Goal: Contribute content: Contribute content

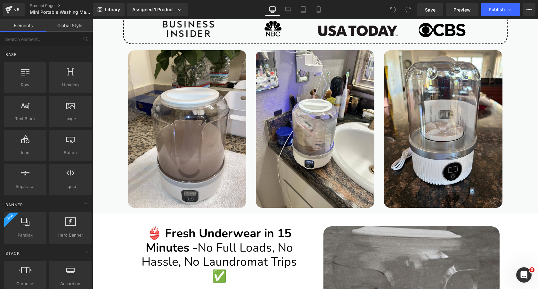
scroll to position [834, 0]
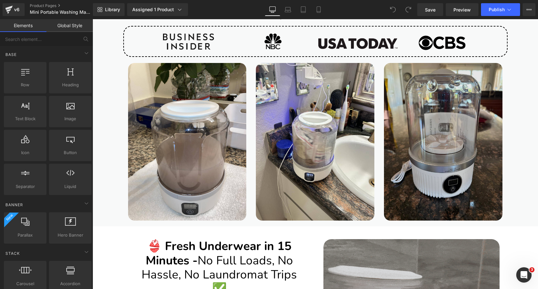
click at [452, 96] on img at bounding box center [443, 142] width 118 height 158
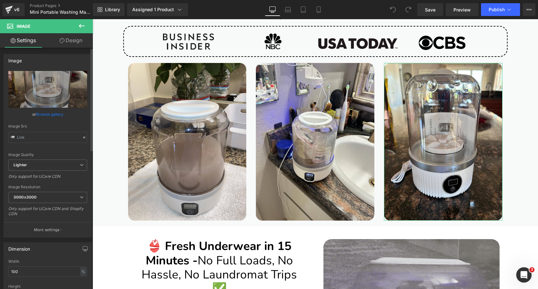
click at [52, 114] on link "Browse gallery" at bounding box center [49, 114] width 27 height 11
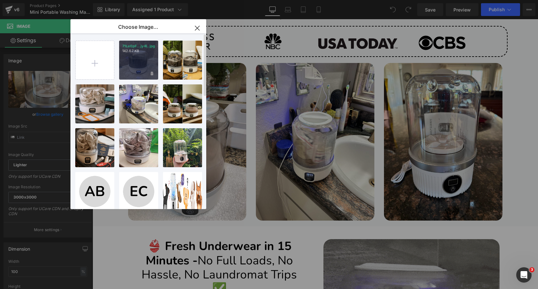
click at [135, 62] on div "71Le0pF...jy4L.jpg 142.67 KB" at bounding box center [138, 60] width 39 height 39
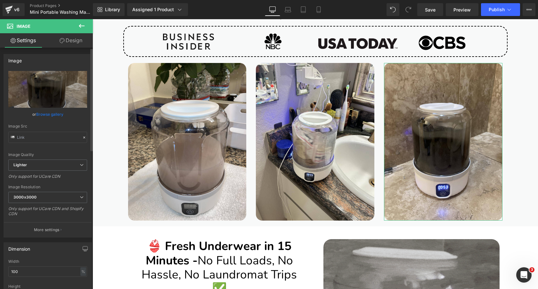
click at [49, 116] on link "Browse gallery" at bounding box center [49, 114] width 27 height 11
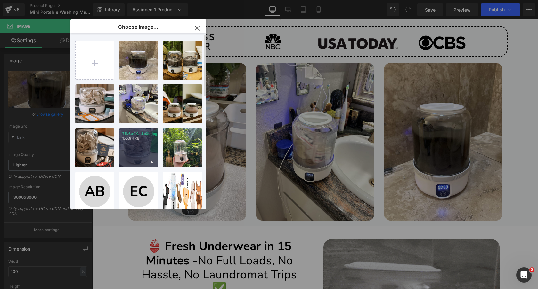
click at [139, 145] on div "71N6u9X...LcXL.jpg 155.94 KB" at bounding box center [138, 147] width 39 height 39
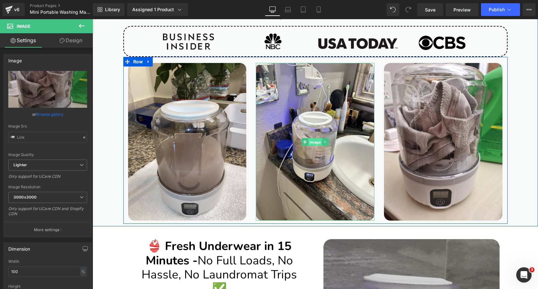
click at [315, 141] on span "Image" at bounding box center [315, 143] width 14 height 8
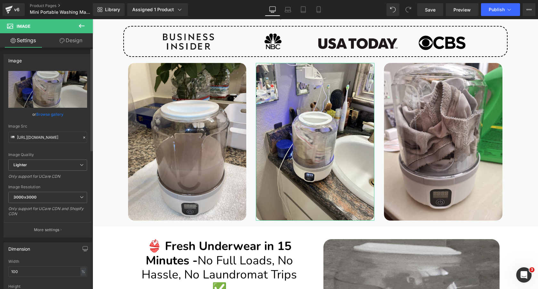
click at [59, 113] on link "Browse gallery" at bounding box center [49, 114] width 27 height 11
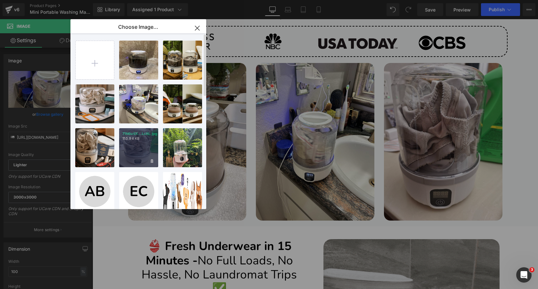
click at [135, 135] on p "71N6u9X...LcXL.jpg" at bounding box center [138, 134] width 33 height 5
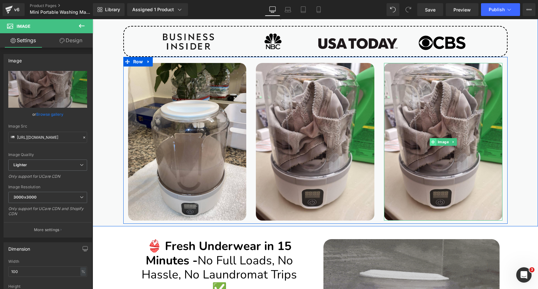
drag, startPoint x: 441, startPoint y: 142, endPoint x: 431, endPoint y: 142, distance: 9.3
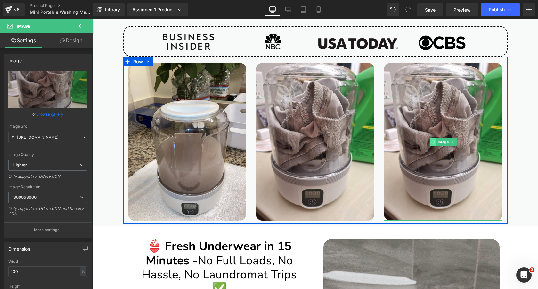
click at [441, 142] on span "Image" at bounding box center [443, 142] width 14 height 8
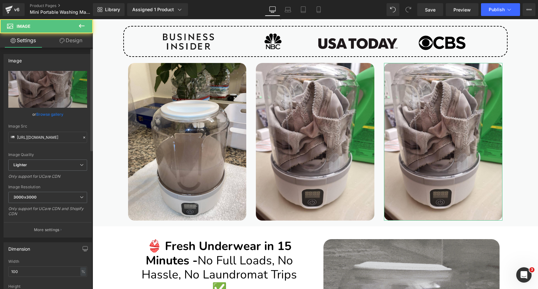
click at [53, 116] on link "Browse gallery" at bounding box center [49, 114] width 27 height 11
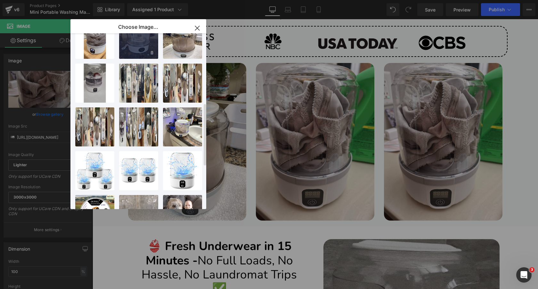
scroll to position [196, 0]
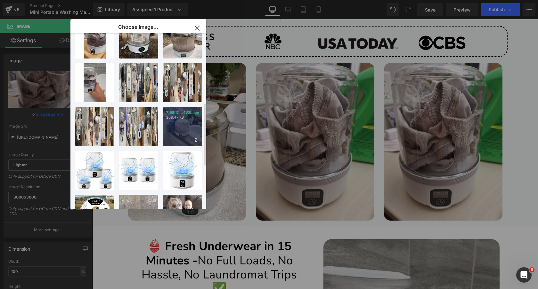
click at [177, 127] on div "7195fGI...4V2L.jpg 208.47 KB" at bounding box center [182, 126] width 39 height 39
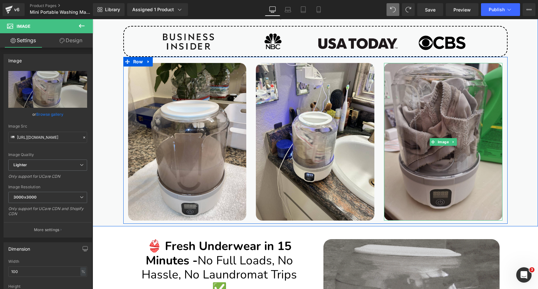
click at [455, 109] on img at bounding box center [443, 142] width 118 height 158
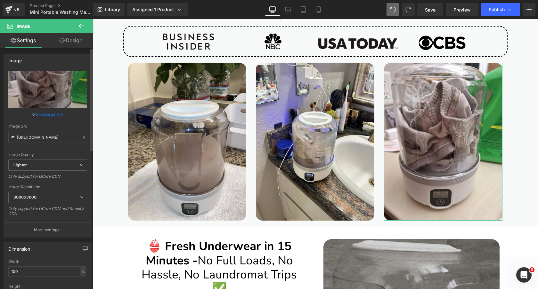
click at [57, 113] on link "Browse gallery" at bounding box center [49, 114] width 27 height 11
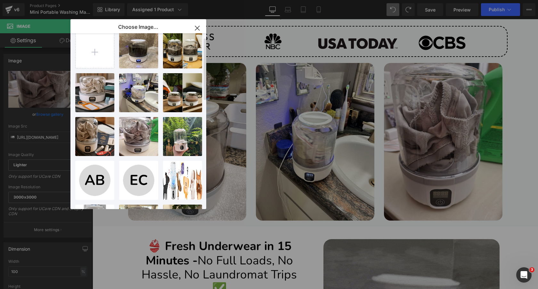
scroll to position [0, 0]
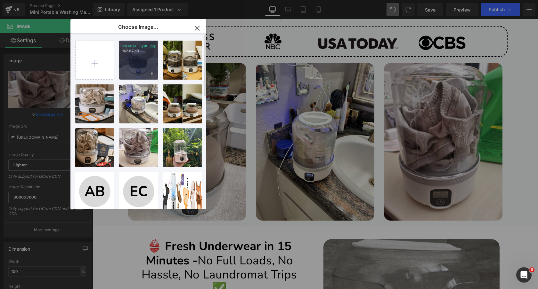
click at [137, 59] on div "71Le0pF...jy4L.jpg 142.67 KB" at bounding box center [138, 60] width 39 height 39
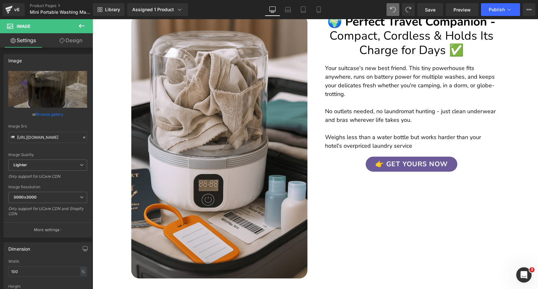
scroll to position [1367, 0]
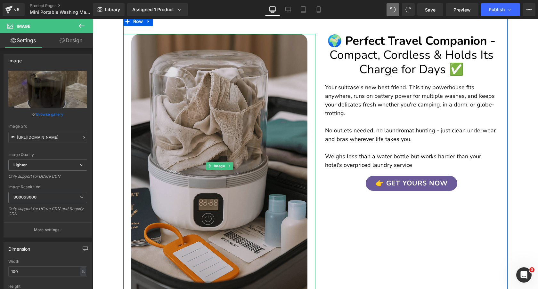
click at [216, 129] on img at bounding box center [219, 166] width 176 height 264
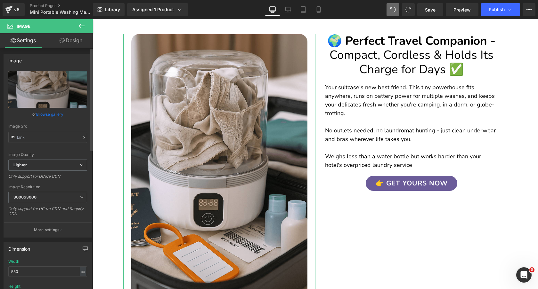
click at [54, 113] on link "Browse gallery" at bounding box center [49, 114] width 27 height 11
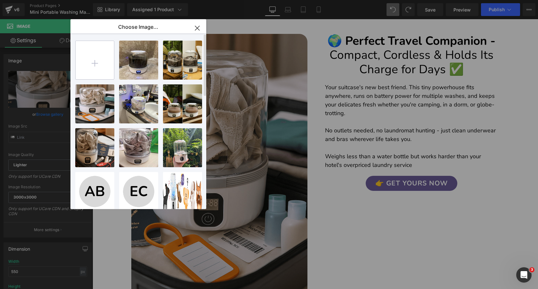
click at [97, 59] on input "file" at bounding box center [95, 60] width 38 height 38
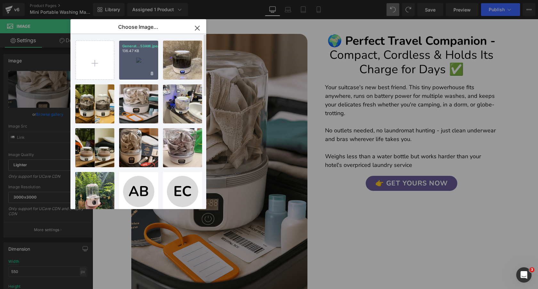
click at [135, 58] on div "Generat...53AM.jpeg 136.47 KB" at bounding box center [138, 60] width 39 height 39
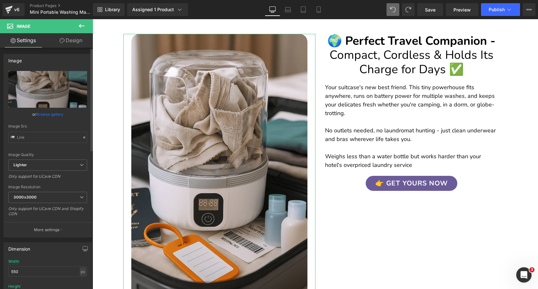
click at [56, 116] on link "Browse gallery" at bounding box center [49, 114] width 27 height 11
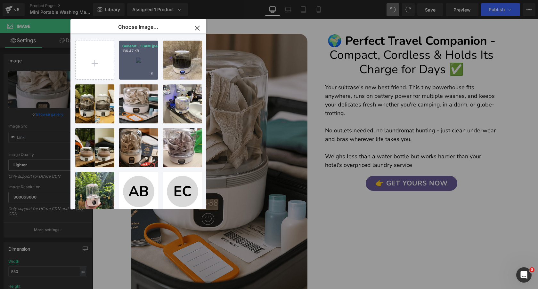
click at [134, 62] on div "Generat...53AM.jpeg 136.47 KB" at bounding box center [138, 60] width 39 height 39
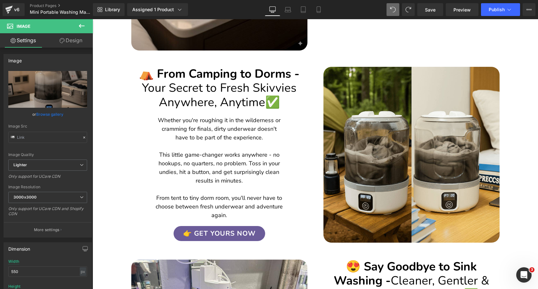
scroll to position [1602, 0]
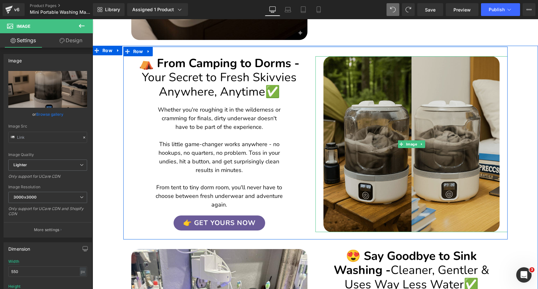
click at [375, 103] on img at bounding box center [411, 144] width 176 height 176
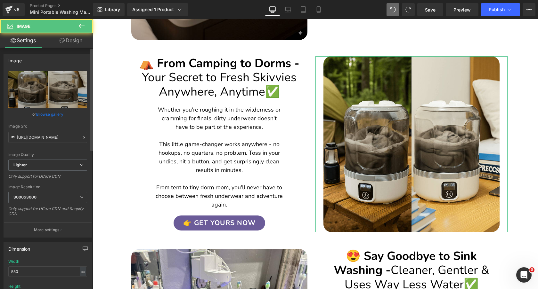
click at [46, 114] on link "Browse gallery" at bounding box center [49, 114] width 27 height 11
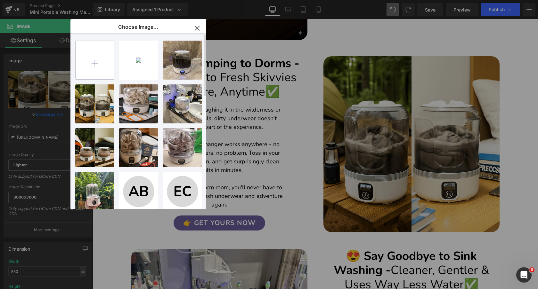
click at [97, 59] on input "file" at bounding box center [95, 60] width 38 height 38
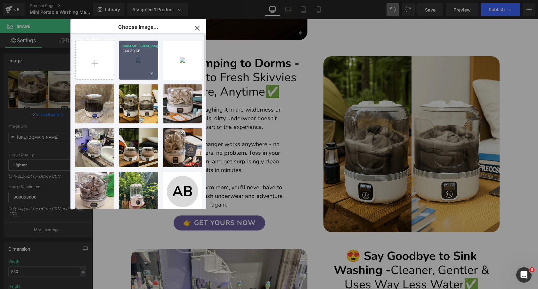
click at [136, 63] on div "Generat...17AM.jpeg 244.30 KB" at bounding box center [138, 60] width 39 height 39
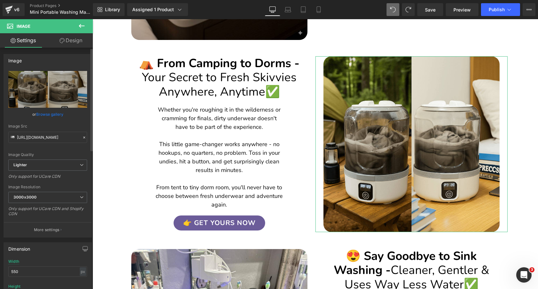
click at [48, 115] on link "Browse gallery" at bounding box center [49, 114] width 27 height 11
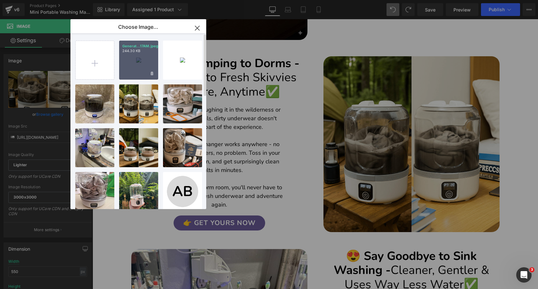
click at [134, 63] on div "Generat...17AM.jpeg 244.30 KB" at bounding box center [138, 60] width 39 height 39
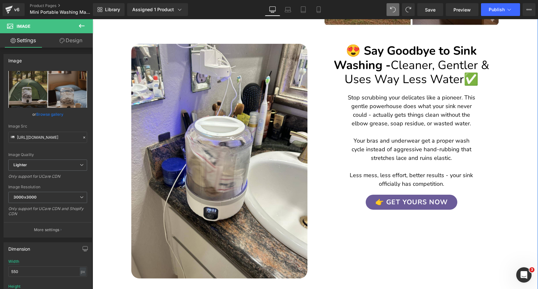
scroll to position [1873, 0]
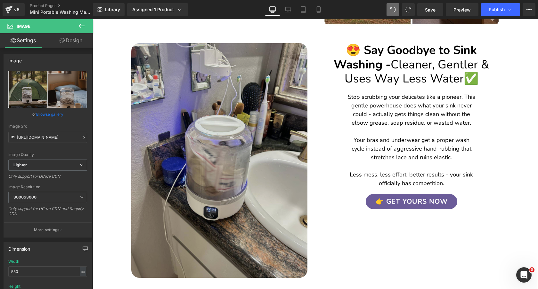
click at [213, 106] on img at bounding box center [219, 160] width 176 height 235
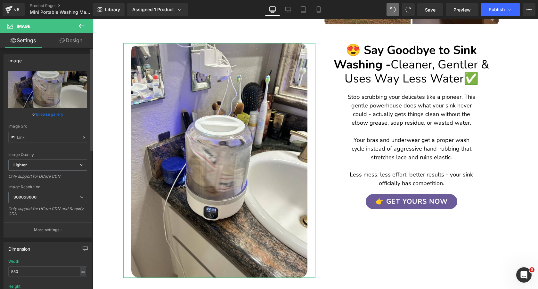
click at [54, 116] on link "Browse gallery" at bounding box center [49, 114] width 27 height 11
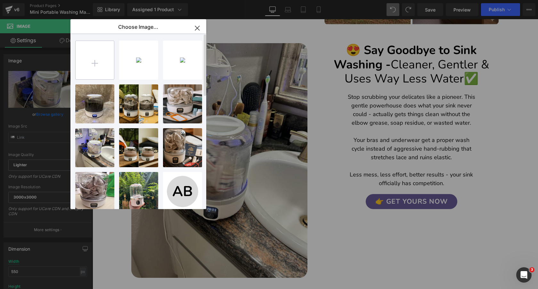
click at [97, 63] on input "file" at bounding box center [95, 60] width 38 height 38
type input "C:\fakepath\Generated Image September 05, 2025 - 4_18AM.jpeg"
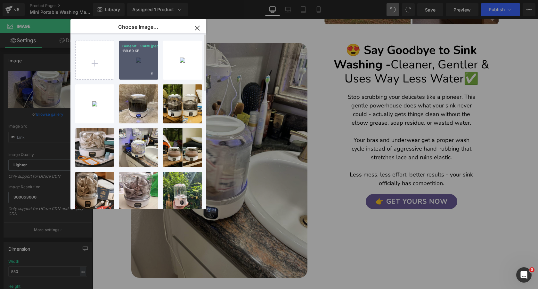
click at [137, 63] on div "Generat...18AM.jpeg 189.69 KB" at bounding box center [138, 60] width 39 height 39
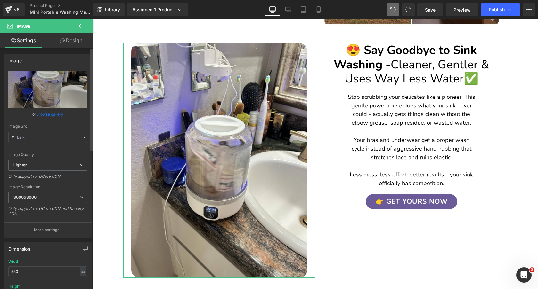
click at [57, 113] on link "Browse gallery" at bounding box center [49, 114] width 27 height 11
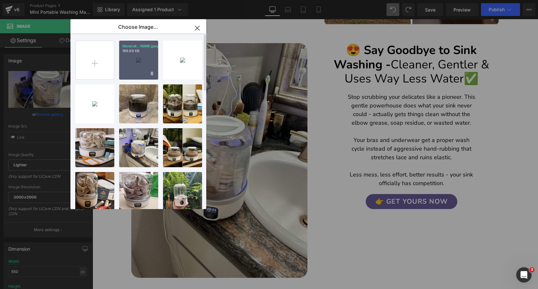
click at [141, 57] on div "Generat...18AM.jpeg 189.69 KB" at bounding box center [138, 60] width 39 height 39
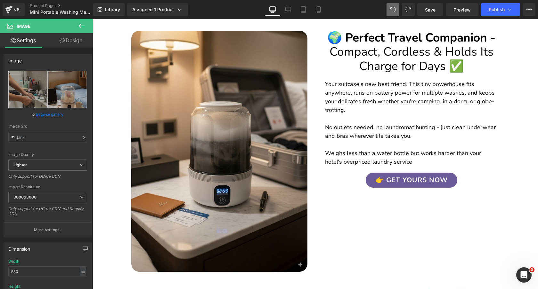
scroll to position [1369, 0]
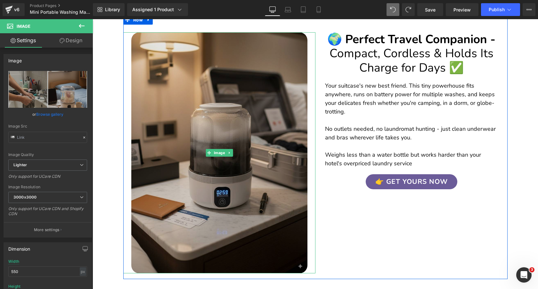
click at [225, 111] on img at bounding box center [219, 152] width 176 height 241
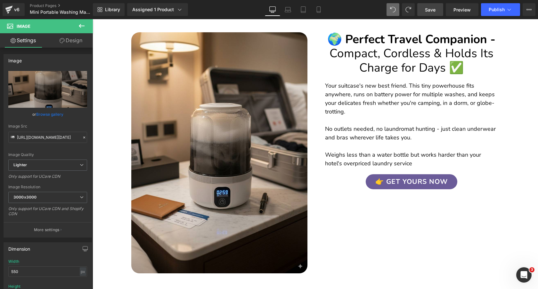
click at [429, 8] on span "Save" at bounding box center [430, 9] width 11 height 7
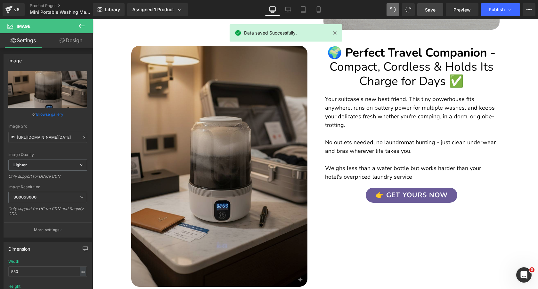
scroll to position [1376, 0]
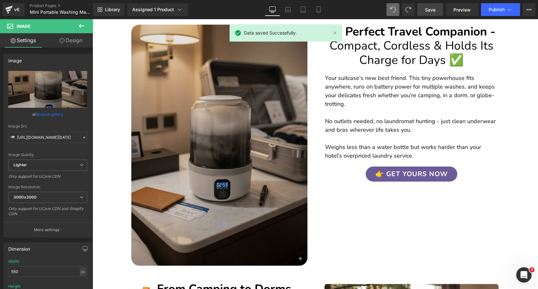
click at [217, 123] on img at bounding box center [219, 145] width 176 height 241
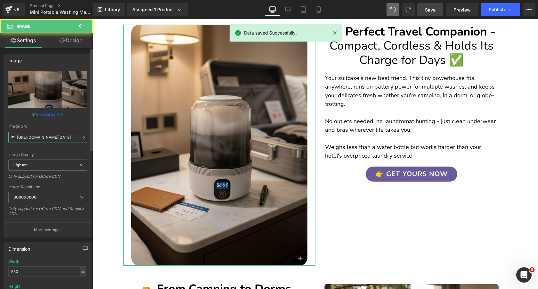
click at [52, 135] on input "https://ucarecdn.com/073fa6b2-802f-4815-b2cf-39223e0bc08c/-/format/auto/-/previ…" at bounding box center [47, 137] width 79 height 11
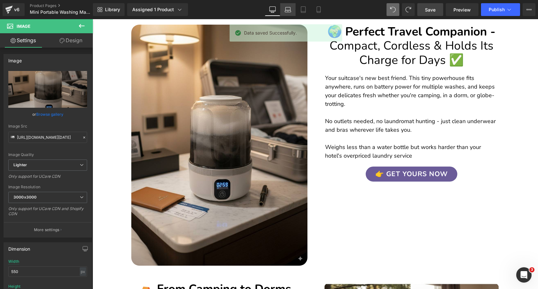
click at [287, 9] on icon at bounding box center [287, 9] width 6 height 6
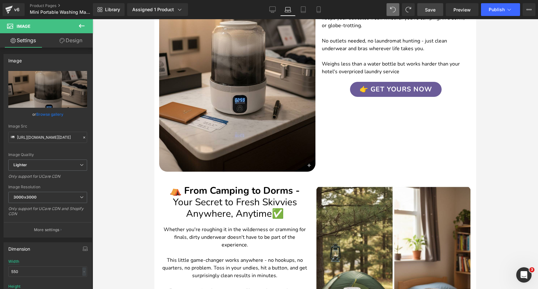
scroll to position [1880, 0]
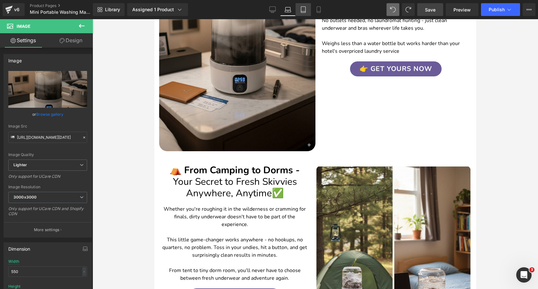
click at [303, 12] on icon at bounding box center [303, 12] width 4 height 0
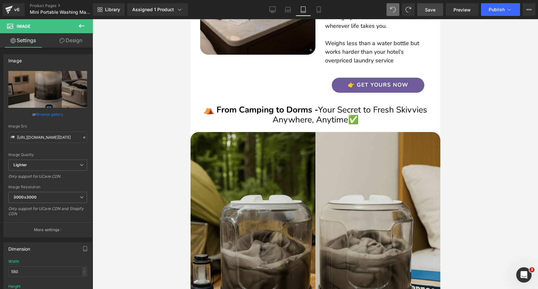
scroll to position [1688, 0]
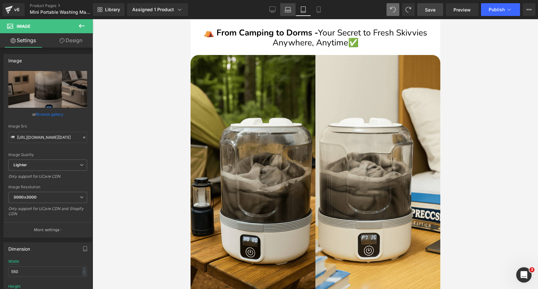
click at [288, 12] on icon at bounding box center [287, 9] width 6 height 6
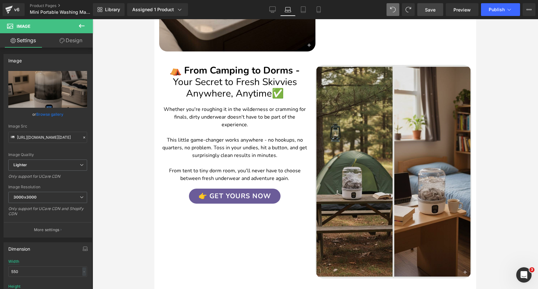
scroll to position [1985, 0]
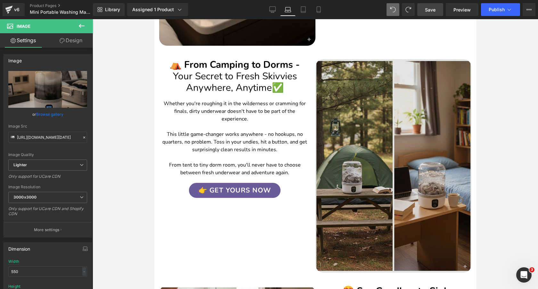
click at [396, 122] on img at bounding box center [393, 166] width 156 height 214
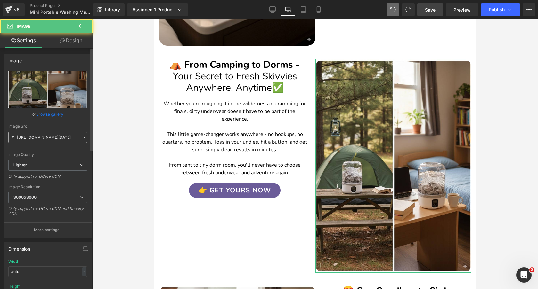
click at [64, 137] on input "https://ucarecdn.com/eef1e856-bfed-4f87-880d-442ad1c9d806/-/format/auto/-/previ…" at bounding box center [47, 137] width 79 height 11
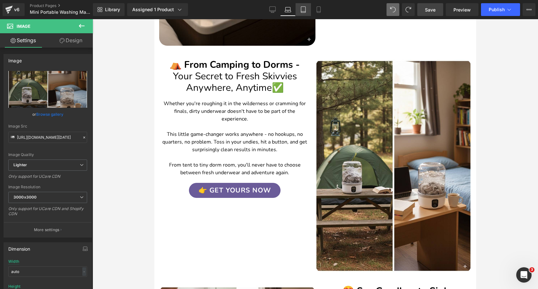
drag, startPoint x: 304, startPoint y: 10, endPoint x: 115, endPoint y: 18, distance: 189.3
click at [304, 10] on icon at bounding box center [303, 9] width 6 height 6
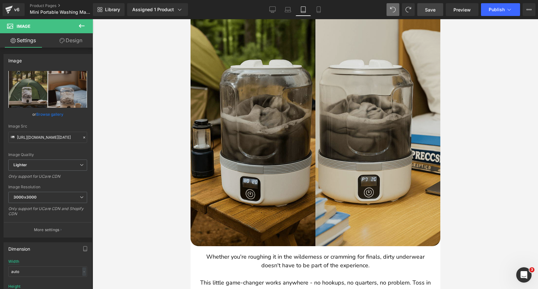
scroll to position [1815, 0]
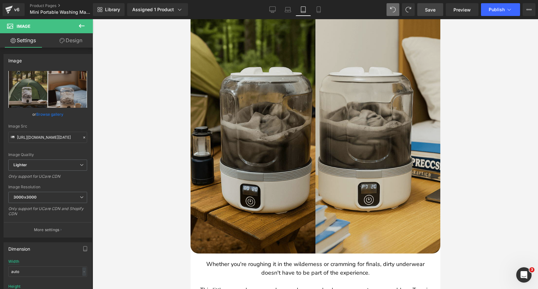
click at [285, 106] on img at bounding box center [315, 129] width 250 height 250
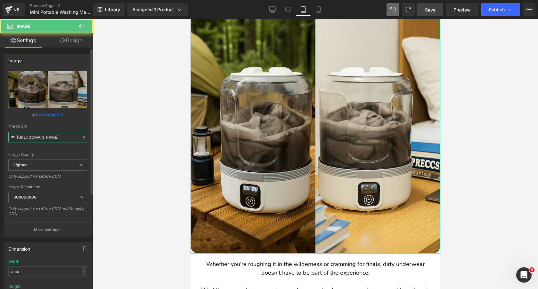
click at [54, 137] on input "https://ucarecdn.com/0d756929-feb2-4169-8066-61c78e4169cf/-/format/auto/-/previ…" at bounding box center [47, 137] width 79 height 11
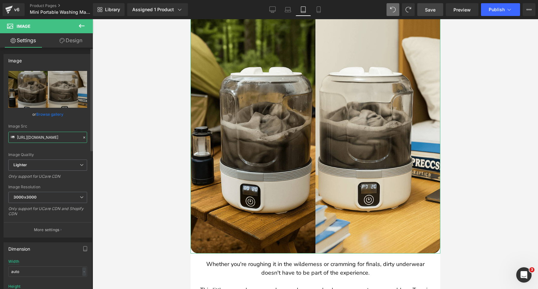
paste input "eef1e856-bfed-4f87-880d-442ad1c9d806/-/format/auto/-/preview/3000x3000/-/qualit…"
type input "https://ucarecdn.com/eef1e856-bfed-4f87-880d-442ad1c9d806/-/format/auto/-/previ…"
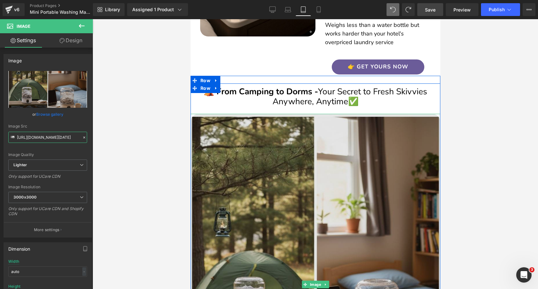
scroll to position [1705, 0]
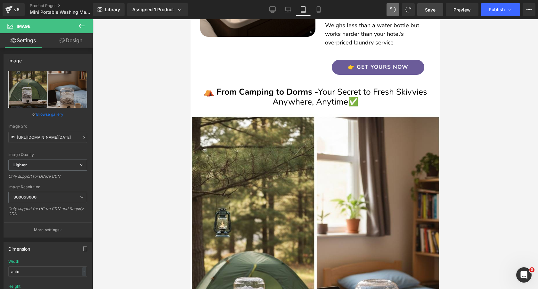
click at [155, 126] on div at bounding box center [314, 154] width 445 height 270
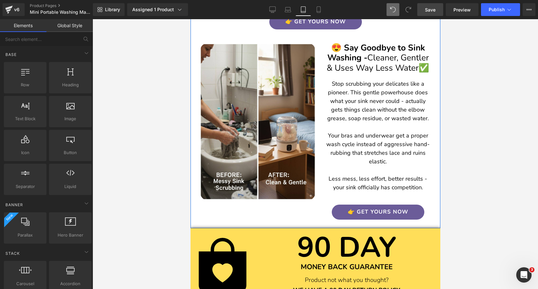
scroll to position [2235, 0]
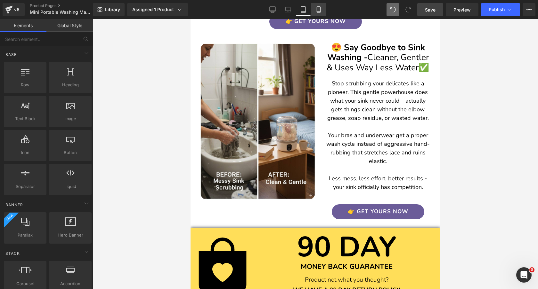
click at [319, 9] on icon at bounding box center [318, 9] width 6 height 6
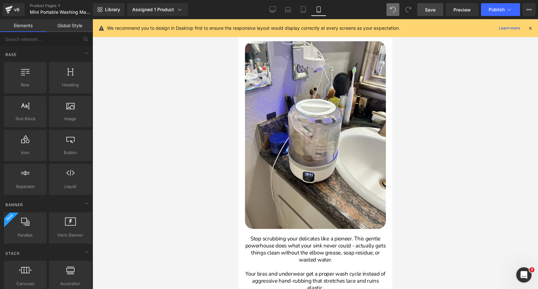
scroll to position [2337, 0]
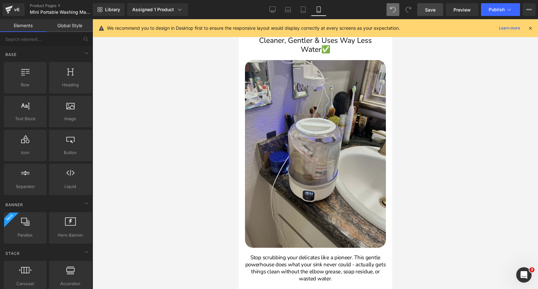
click at [315, 121] on img at bounding box center [314, 154] width 141 height 188
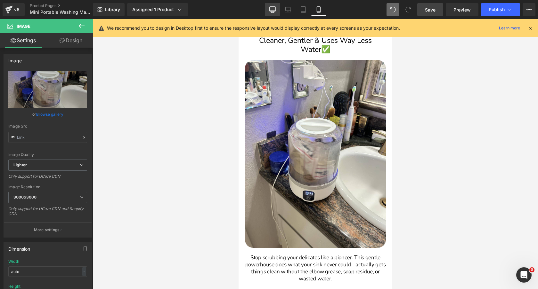
click at [266, 11] on link "Desktop" at bounding box center [272, 9] width 15 height 13
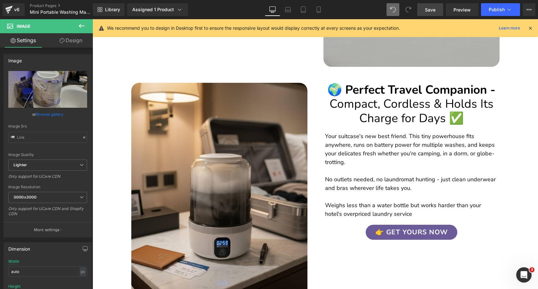
scroll to position [1367, 0]
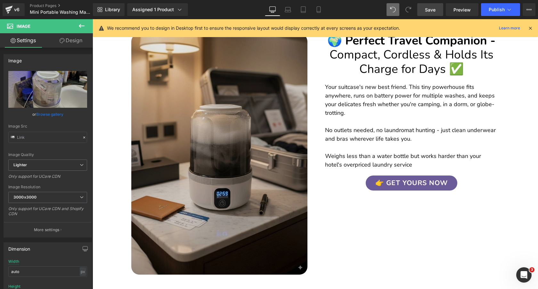
click at [218, 130] on img at bounding box center [219, 154] width 176 height 241
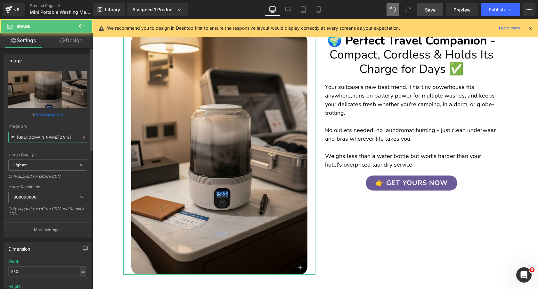
click at [55, 138] on input "https://ucarecdn.com/073fa6b2-802f-4815-b2cf-39223e0bc08c/-/format/auto/-/previ…" at bounding box center [47, 137] width 79 height 11
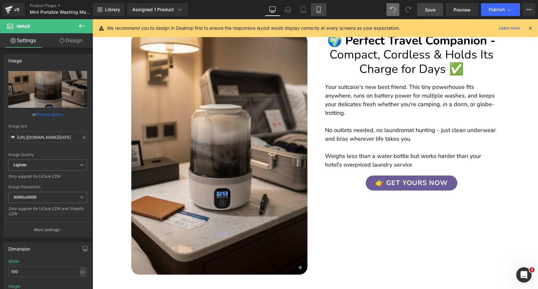
click at [321, 10] on icon at bounding box center [318, 9] width 6 height 6
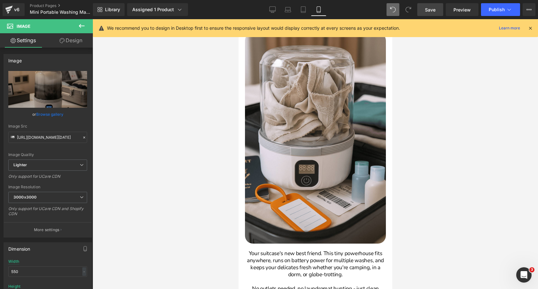
scroll to position [1731, 0]
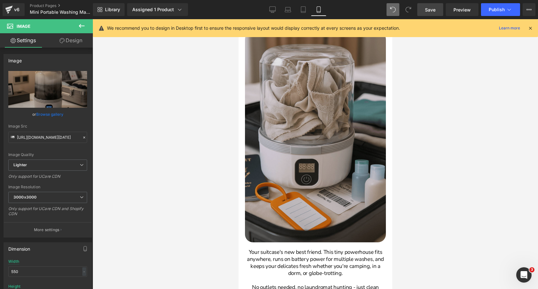
click at [312, 105] on img at bounding box center [314, 136] width 141 height 211
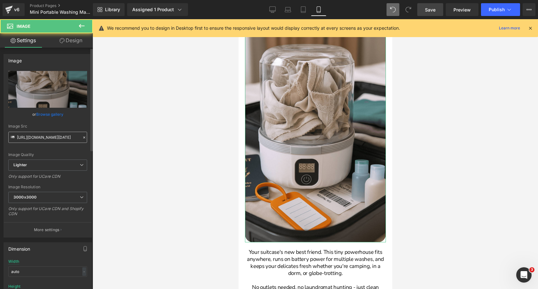
click at [49, 135] on input "https://ucarecdn.com/91384834-c3ce-4d23-b197-044796558ae3/-/format/auto/-/previ…" at bounding box center [47, 137] width 79 height 11
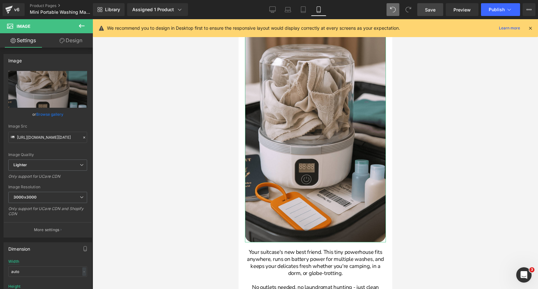
scroll to position [0, 300]
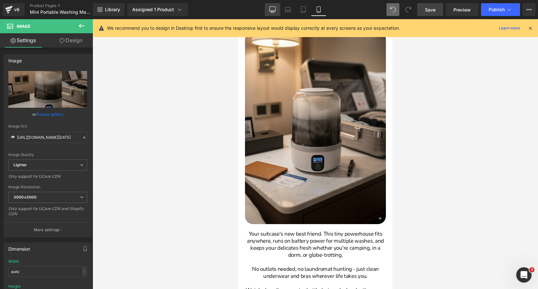
type input "https://ucarecdn.com/073fa6b2-802f-4815-b2cf-39223e0bc08c/-/format/auto/-/previ…"
click at [273, 9] on icon at bounding box center [272, 9] width 6 height 6
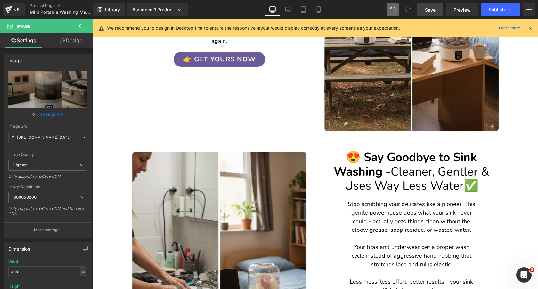
scroll to position [1725, 0]
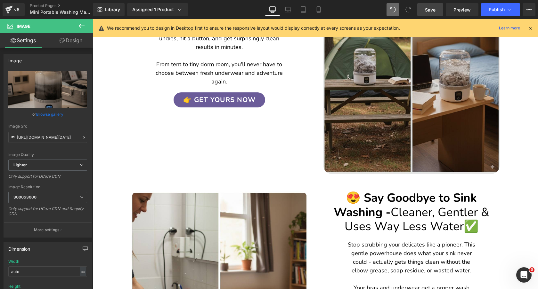
click at [378, 103] on img at bounding box center [411, 53] width 176 height 241
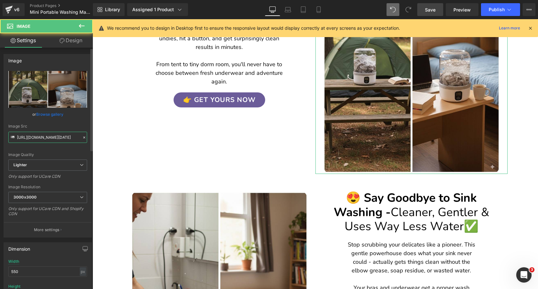
click at [44, 140] on input "https://ucarecdn.com/eef1e856-bfed-4f87-880d-442ad1c9d806/-/format/auto/-/previ…" at bounding box center [47, 137] width 79 height 11
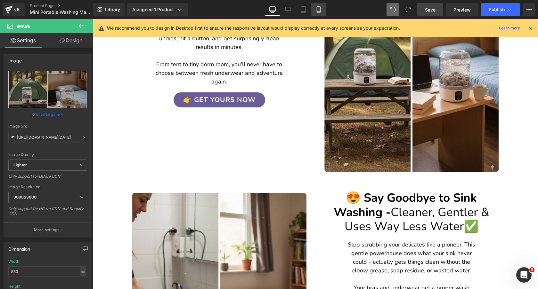
click at [320, 12] on icon at bounding box center [318, 9] width 6 height 6
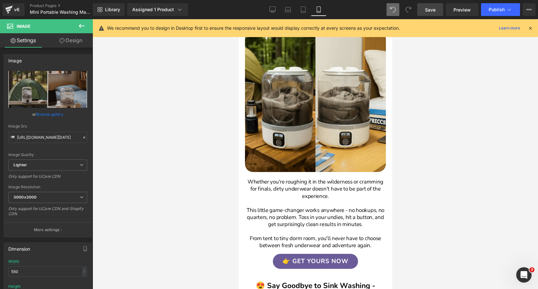
scroll to position [2065, 0]
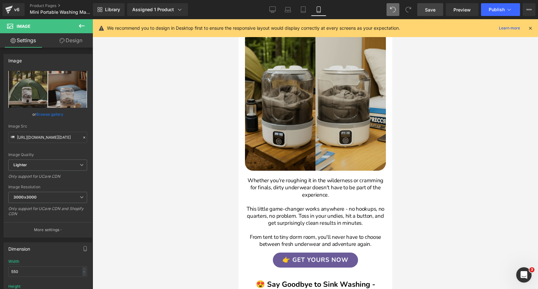
click at [289, 124] on img at bounding box center [314, 100] width 141 height 141
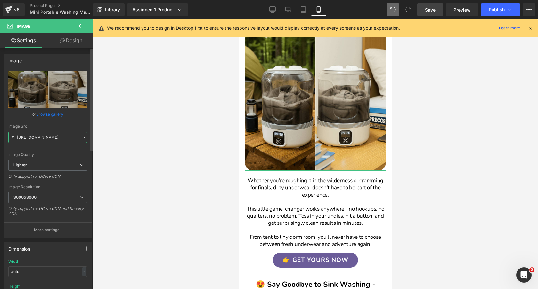
click at [51, 139] on input "https://ucarecdn.com/0d756929-feb2-4169-8066-61c78e4169cf/-/format/auto/-/previ…" at bounding box center [47, 137] width 79 height 11
paste input "eef1e856-bfed-4f87-880d-442ad1c9d806/-/format/auto/-/preview/3000x3000/-/qualit…"
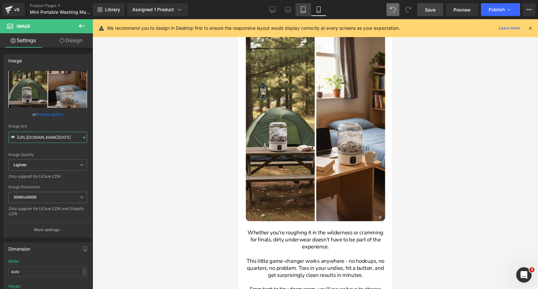
type input "https://ucarecdn.com/eef1e856-bfed-4f87-880d-442ad1c9d806/-/format/auto/-/previ…"
click at [301, 11] on icon at bounding box center [303, 10] width 4 height 6
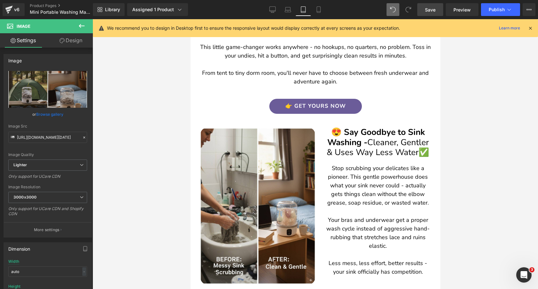
scroll to position [0, 0]
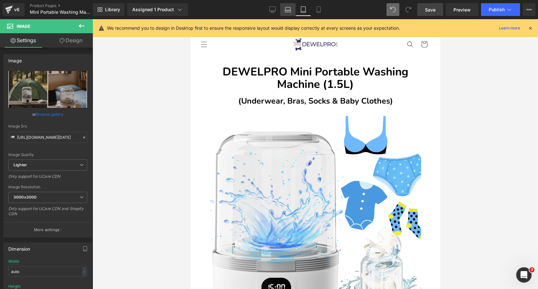
click at [287, 12] on icon at bounding box center [287, 9] width 6 height 6
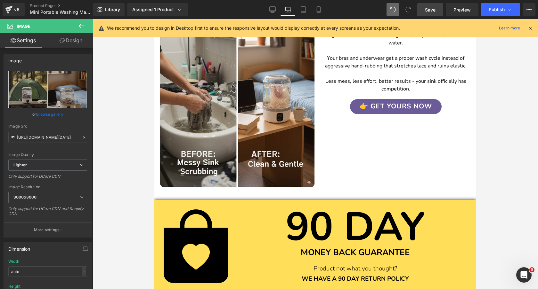
scroll to position [2297, 0]
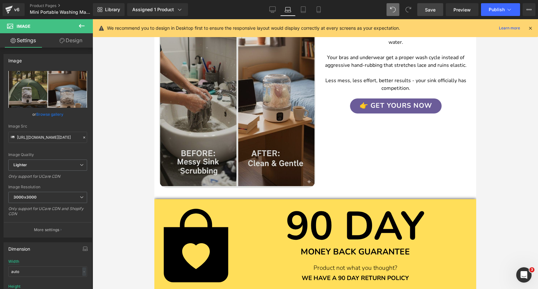
click at [243, 85] on img at bounding box center [237, 81] width 156 height 214
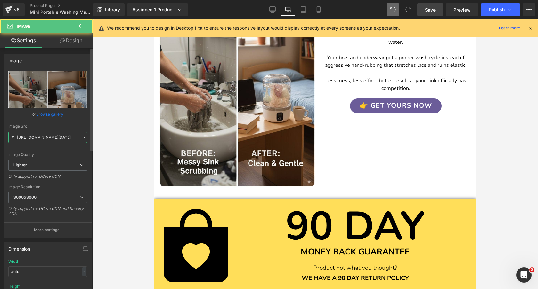
click at [43, 136] on input "https://ucarecdn.com/c2590d01-9ed6-48f6-b19d-6932aae3bf82/-/format/auto/-/previ…" at bounding box center [47, 137] width 79 height 11
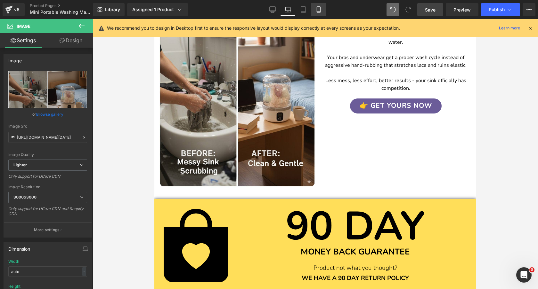
drag, startPoint x: 72, startPoint y: 47, endPoint x: 320, endPoint y: 7, distance: 250.5
click at [320, 7] on icon at bounding box center [318, 9] width 6 height 6
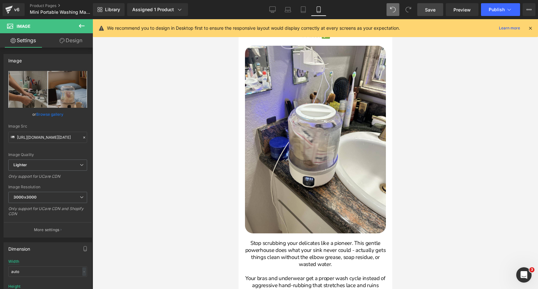
scroll to position [2410, 0]
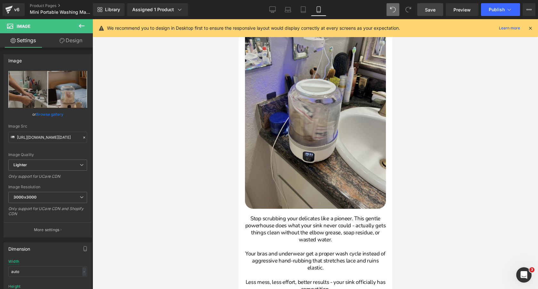
click at [299, 123] on img at bounding box center [314, 115] width 141 height 188
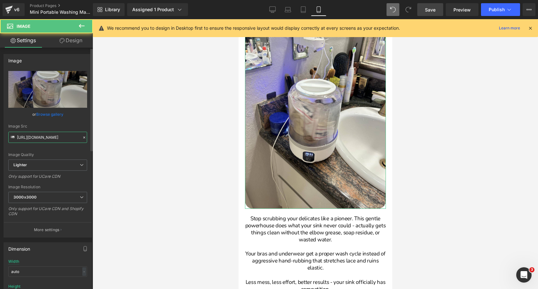
click at [49, 135] on input "https://ucarecdn.com/ffe3b213-6c9a-4e91-aaf5-d5205a2f97ec/-/format/auto/-/previ…" at bounding box center [47, 137] width 79 height 11
type input "https://ucarecdn.com/c2590d01-9ed6-48f6-b19d-6932aae3bf82/-/format/auto/-/previ…"
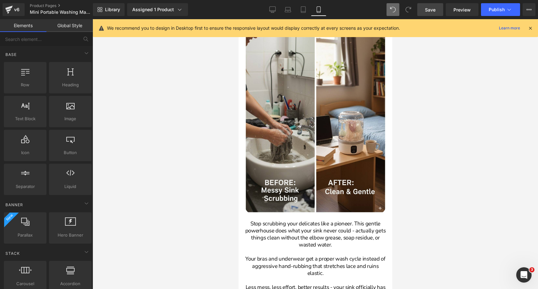
click at [183, 122] on div at bounding box center [314, 154] width 445 height 270
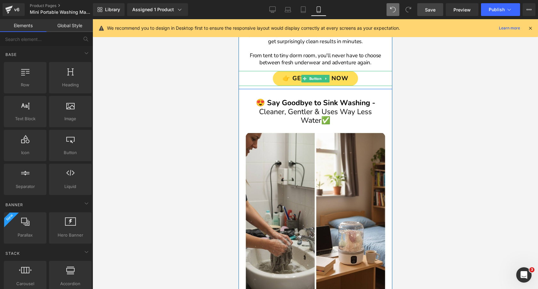
scroll to position [2351, 0]
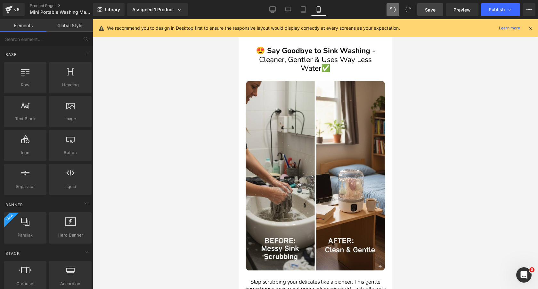
click at [430, 11] on span "Save" at bounding box center [430, 9] width 11 height 7
click at [274, 8] on icon at bounding box center [272, 9] width 6 height 6
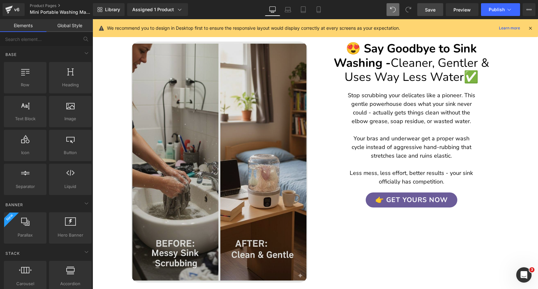
scroll to position [1871, 0]
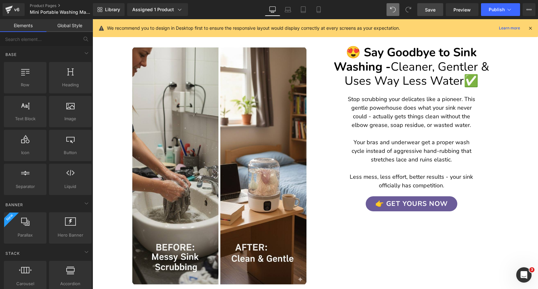
click at [530, 27] on icon at bounding box center [530, 28] width 6 height 6
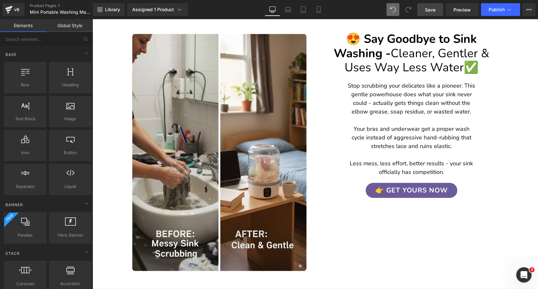
scroll to position [1883, 0]
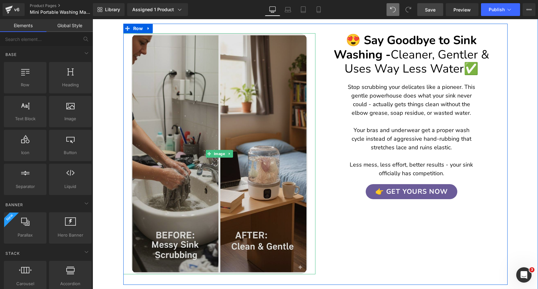
click at [210, 105] on img at bounding box center [219, 153] width 176 height 241
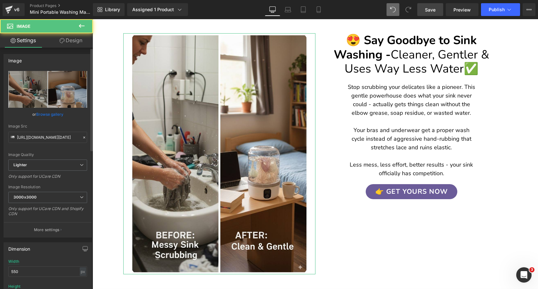
click at [53, 114] on link "Browse gallery" at bounding box center [49, 114] width 27 height 11
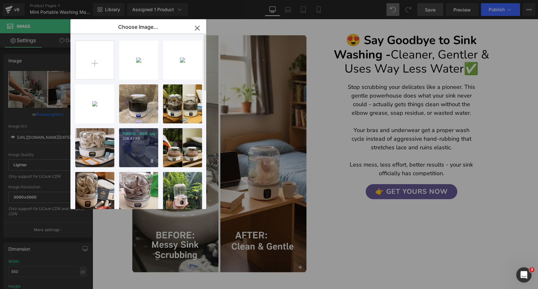
click at [139, 132] on p "7195fGI...4V2L.jpg" at bounding box center [138, 134] width 33 height 5
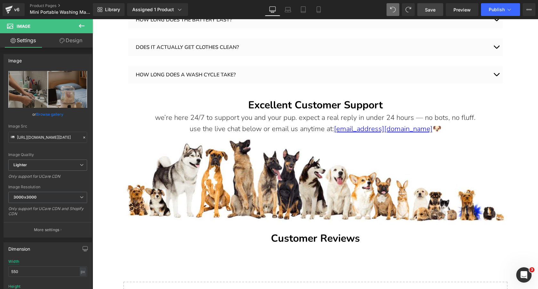
scroll to position [2444, 0]
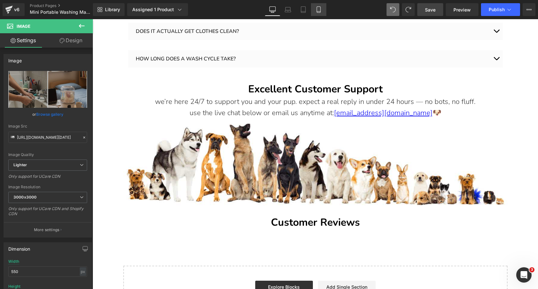
click at [320, 7] on icon at bounding box center [318, 9] width 6 height 6
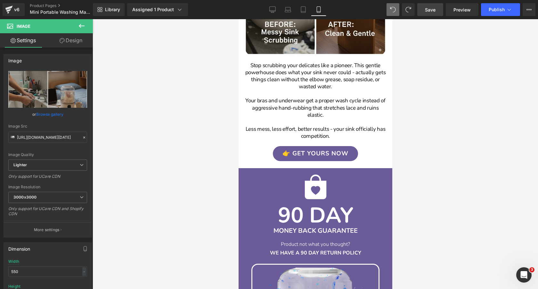
scroll to position [2600, 0]
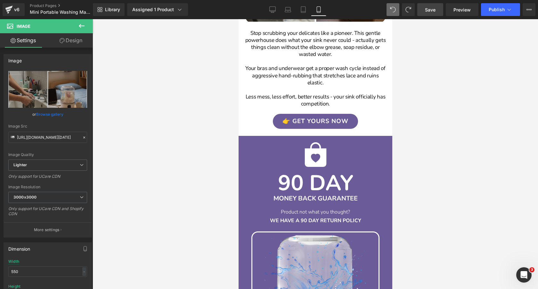
click at [427, 8] on span "Save" at bounding box center [430, 9] width 11 height 7
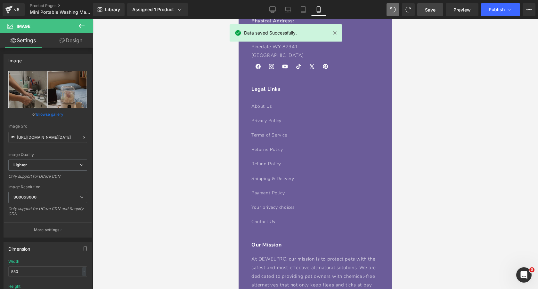
scroll to position [3573, 0]
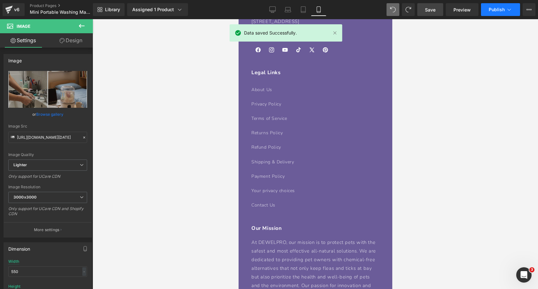
click at [503, 11] on span "Publish" at bounding box center [496, 9] width 16 height 5
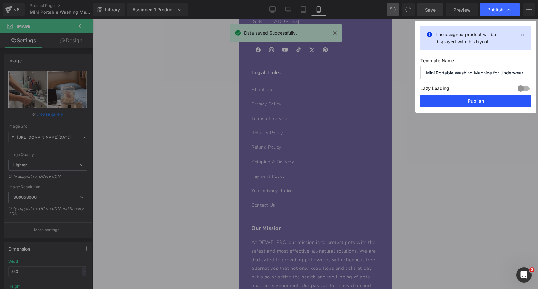
click at [478, 103] on button "Publish" at bounding box center [475, 101] width 111 height 13
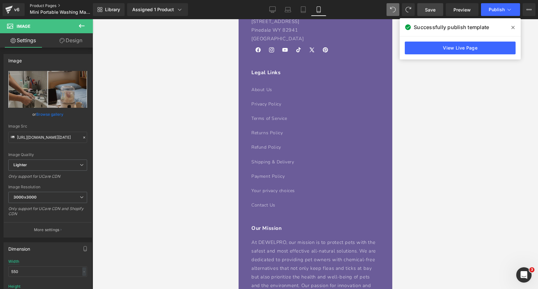
click at [44, 4] on link "Product Pages" at bounding box center [67, 5] width 74 height 5
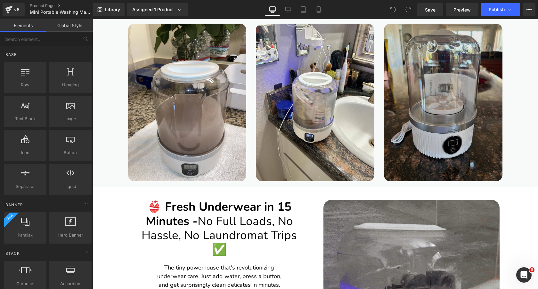
click at [442, 85] on img at bounding box center [443, 103] width 118 height 158
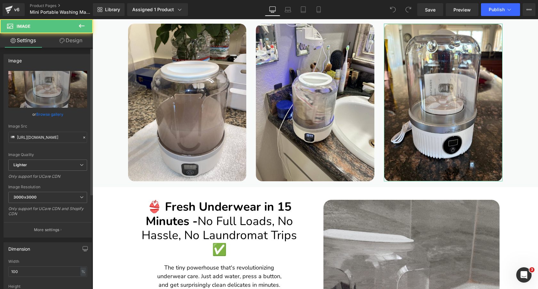
click at [52, 114] on link "Browse gallery" at bounding box center [49, 114] width 27 height 11
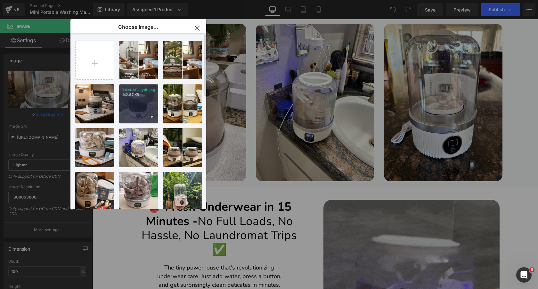
click at [135, 101] on div "71Le0pF...jy4L.jpg 142.67 KB" at bounding box center [138, 103] width 39 height 39
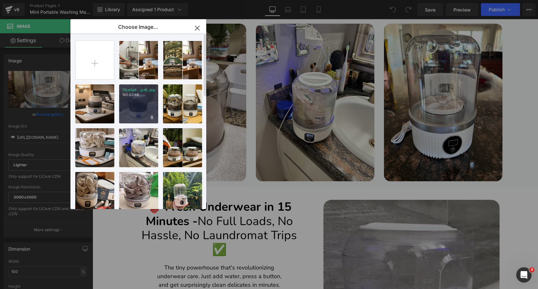
type input "https://ucarecdn.com/90fd9861-efd3-40f0-bd7b-d3e034053bc4/-/format/auto/-/previ…"
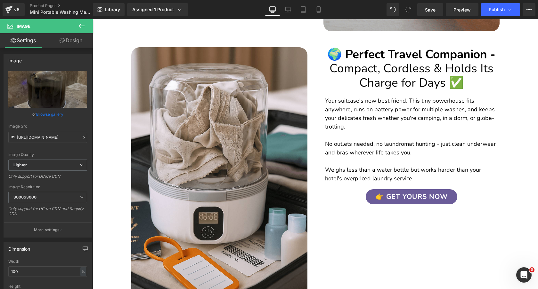
scroll to position [1376, 0]
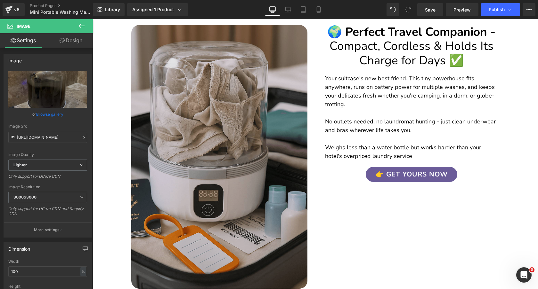
click at [201, 114] on img at bounding box center [219, 157] width 176 height 264
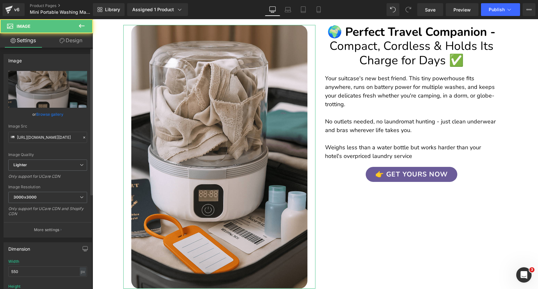
click at [51, 115] on link "Browse gallery" at bounding box center [49, 114] width 27 height 11
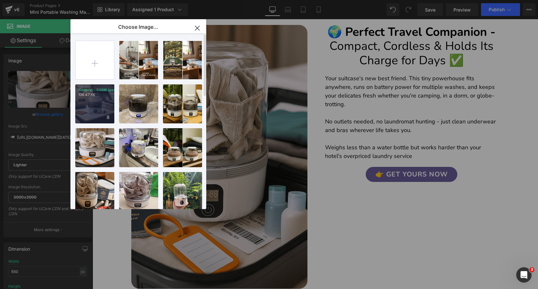
click at [93, 102] on div "Generat...53AM.jpeg 136.47 KB" at bounding box center [94, 103] width 39 height 39
type input "https://ucarecdn.com/073fa6b2-802f-4815-b2cf-39223e0bc08c/-/format/auto/-/previ…"
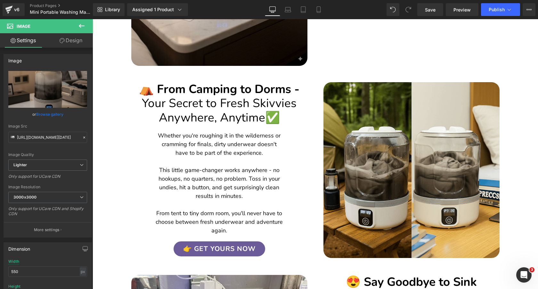
scroll to position [1594, 0]
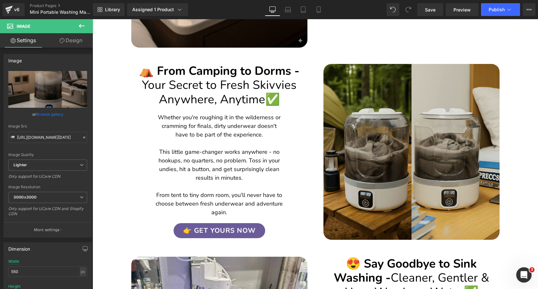
click at [379, 135] on img at bounding box center [411, 152] width 176 height 176
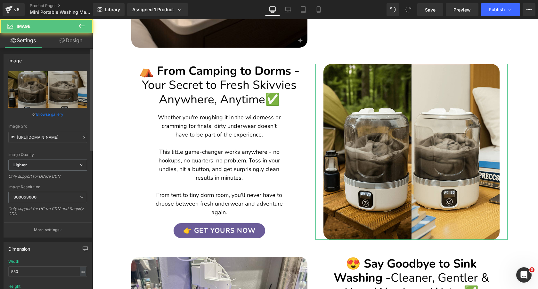
click at [58, 114] on link "Browse gallery" at bounding box center [49, 114] width 27 height 11
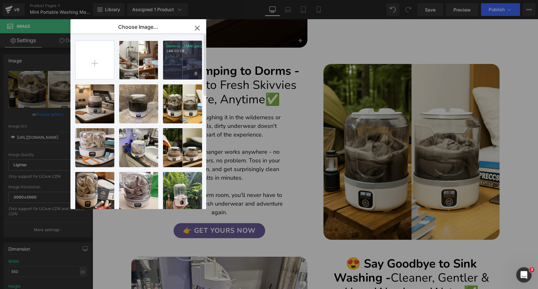
click at [182, 59] on div "Generat...17AM.jpeg 244.30 KB" at bounding box center [182, 60] width 39 height 39
type input "https://ucarecdn.com/eef1e856-bfed-4f87-880d-442ad1c9d806/-/format/auto/-/previ…"
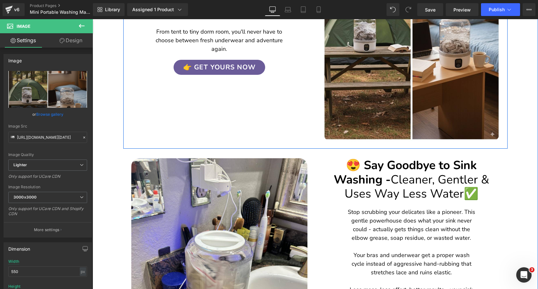
scroll to position [1810, 0]
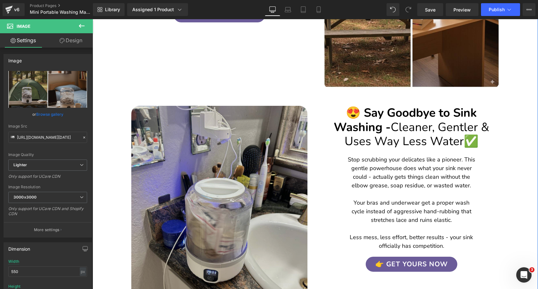
click at [235, 174] on img at bounding box center [219, 223] width 176 height 235
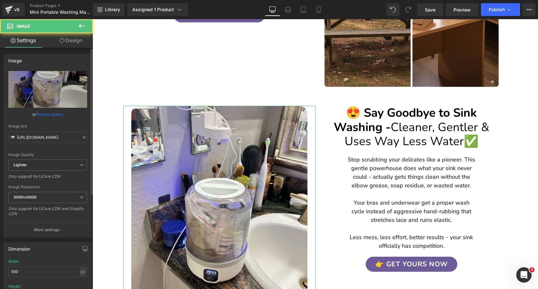
click at [55, 114] on link "Browse gallery" at bounding box center [49, 114] width 27 height 11
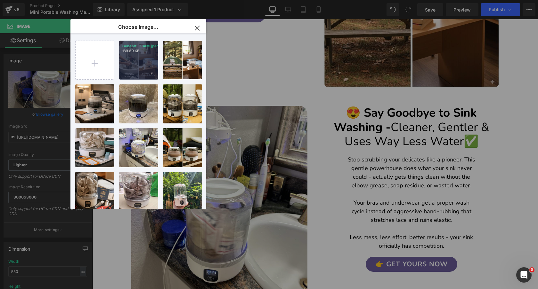
click at [139, 52] on p "189.69 KB" at bounding box center [138, 51] width 33 height 5
type input "https://ucarecdn.com/c2590d01-9ed6-48f6-b19d-6932aae3bf82/-/format/auto/-/previ…"
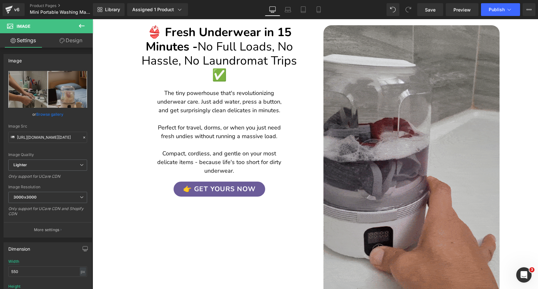
scroll to position [1026, 0]
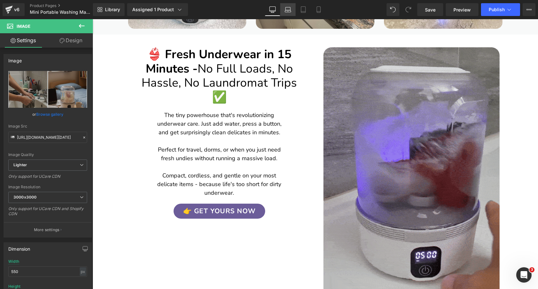
click at [291, 8] on icon at bounding box center [287, 9] width 6 height 6
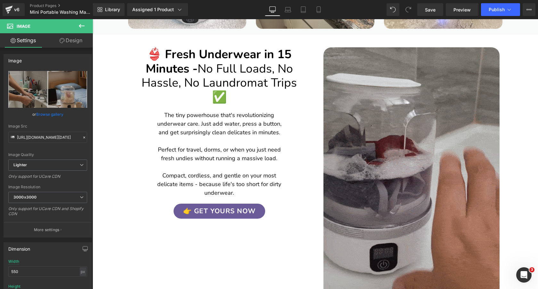
type input "auto"
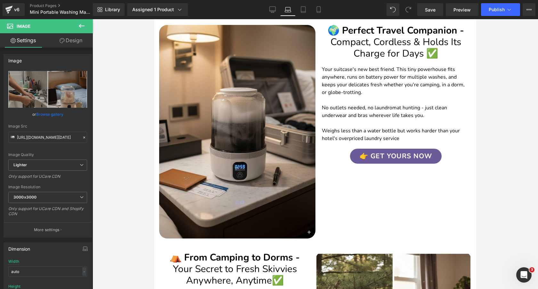
scroll to position [1793, 0]
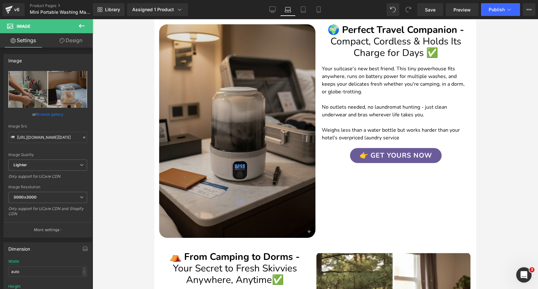
click at [233, 118] on img at bounding box center [237, 131] width 156 height 214
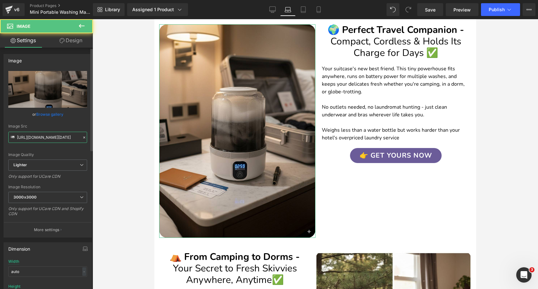
click at [60, 135] on input "https://ucarecdn.com/073fa6b2-802f-4815-b2cf-39223e0bc08c/-/format/auto/-/previ…" at bounding box center [47, 137] width 79 height 11
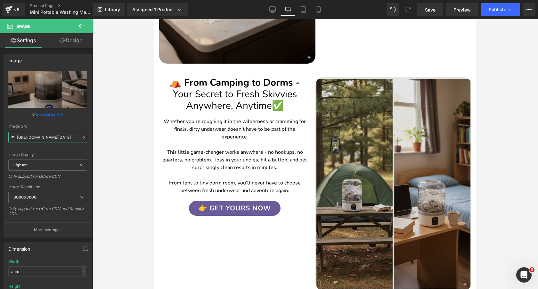
scroll to position [1973, 0]
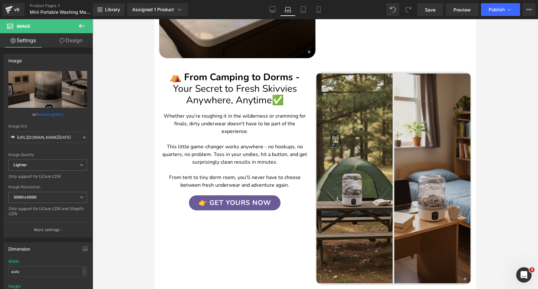
click at [367, 131] on img at bounding box center [393, 179] width 156 height 214
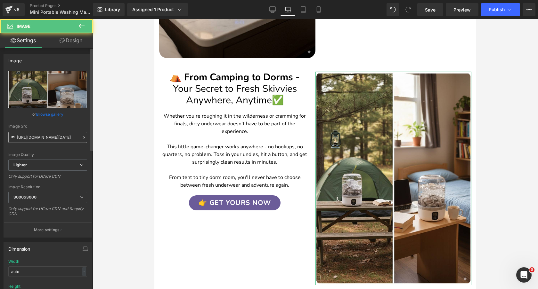
click at [44, 139] on input "https://ucarecdn.com/eef1e856-bfed-4f87-880d-442ad1c9d806/-/format/auto/-/previ…" at bounding box center [47, 137] width 79 height 11
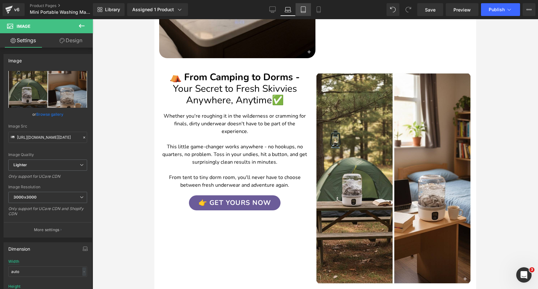
click at [304, 13] on link "Tablet" at bounding box center [302, 9] width 15 height 13
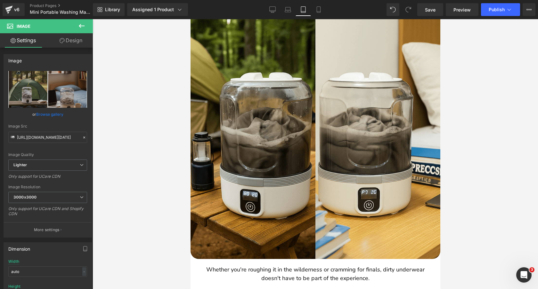
scroll to position [1828, 0]
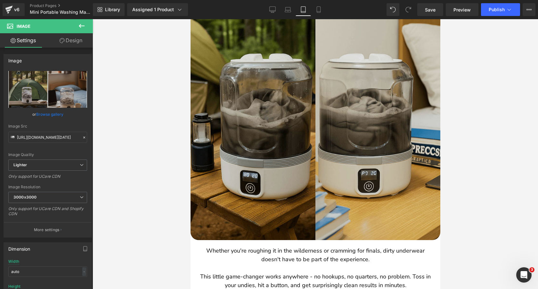
click at [293, 84] on img at bounding box center [315, 116] width 250 height 250
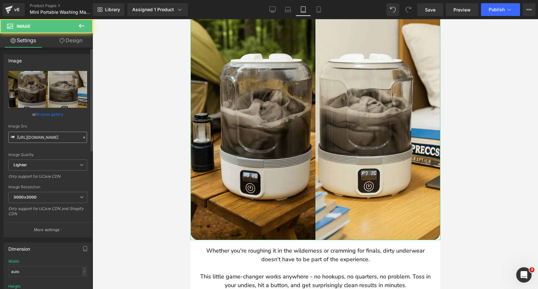
click at [57, 139] on input "https://ucarecdn.com/0d756929-feb2-4169-8066-61c78e4169cf/-/format/auto/-/previ…" at bounding box center [47, 137] width 79 height 11
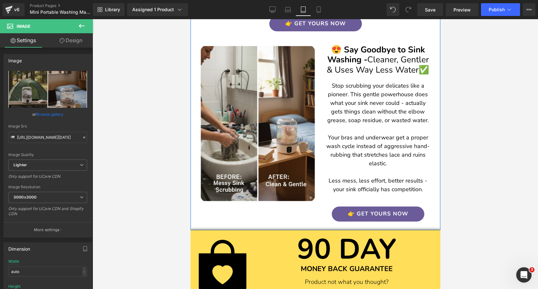
scroll to position [2233, 0]
type input "https://ucarecdn.com/eef1e856-bfed-4f87-880d-442ad1c9d806/-/format/auto/-/previ…"
click at [319, 10] on icon at bounding box center [318, 9] width 6 height 6
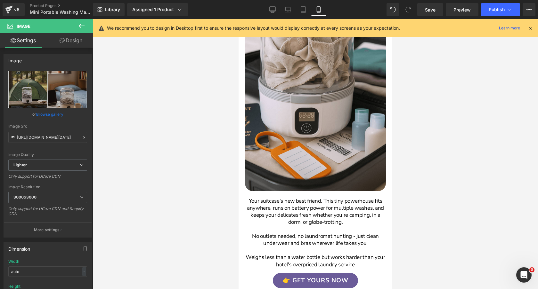
scroll to position [1783, 0]
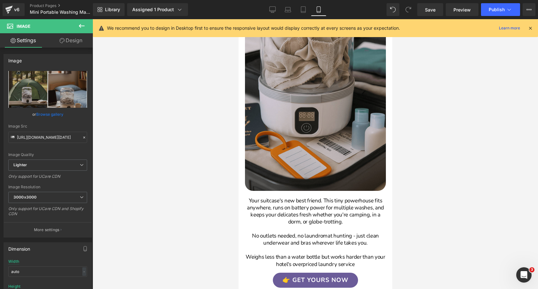
click at [307, 86] on img at bounding box center [314, 85] width 141 height 211
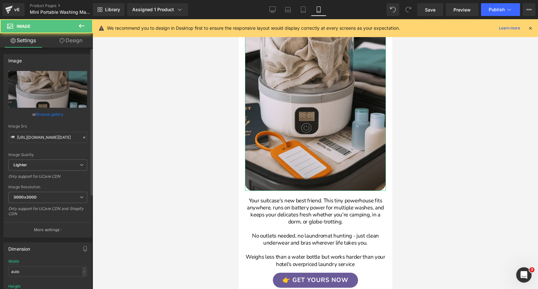
click at [52, 113] on link "Browse gallery" at bounding box center [49, 114] width 27 height 11
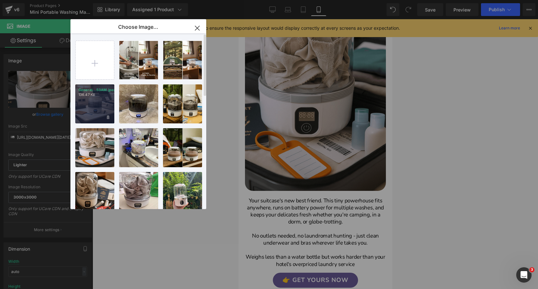
click at [91, 101] on div "Generat...53AM.jpeg 136.47 KB" at bounding box center [94, 103] width 39 height 39
type input "https://ucarecdn.com/073fa6b2-802f-4815-b2cf-39223e0bc08c/-/format/auto/-/previ…"
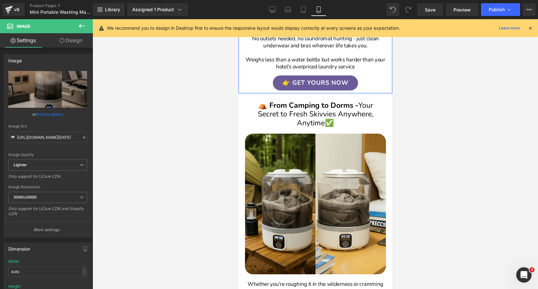
scroll to position [2021, 0]
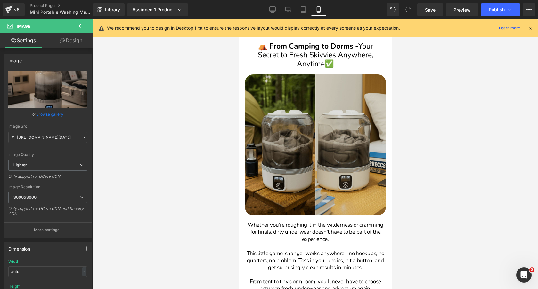
click at [299, 159] on img at bounding box center [314, 145] width 141 height 141
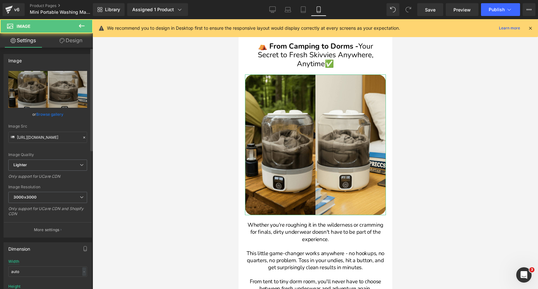
click at [55, 114] on link "Browse gallery" at bounding box center [49, 114] width 27 height 11
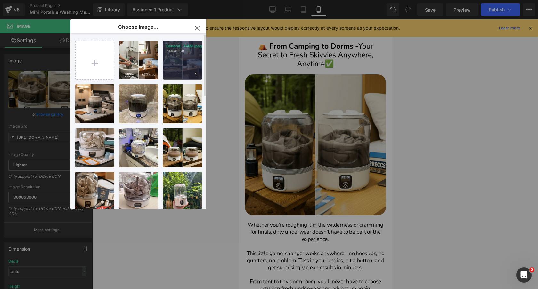
click at [172, 60] on div "Generat...17AM.jpeg 244.30 KB" at bounding box center [182, 60] width 39 height 39
type input "https://ucarecdn.com/eef1e856-bfed-4f87-880d-442ad1c9d806/-/format/auto/-/previ…"
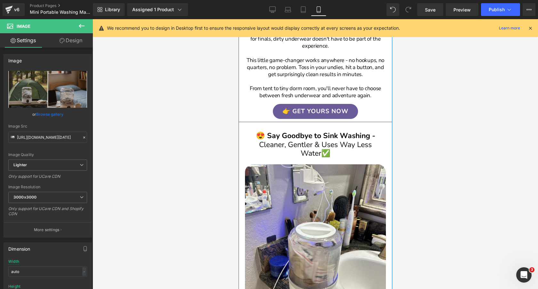
scroll to position [2275, 0]
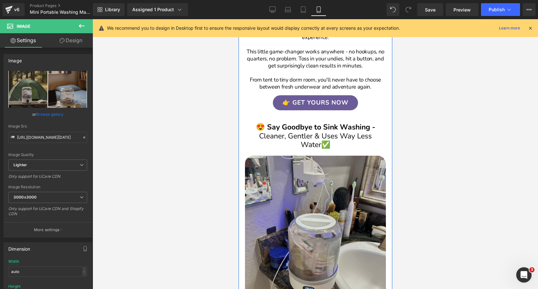
click at [299, 207] on img at bounding box center [314, 250] width 141 height 188
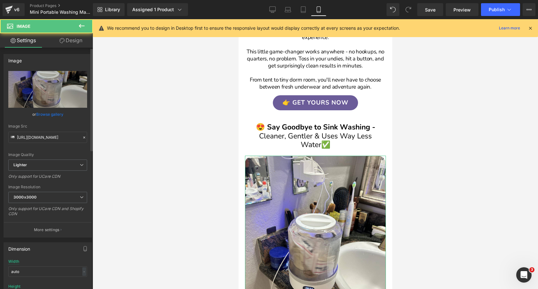
click at [52, 114] on link "Browse gallery" at bounding box center [49, 114] width 27 height 11
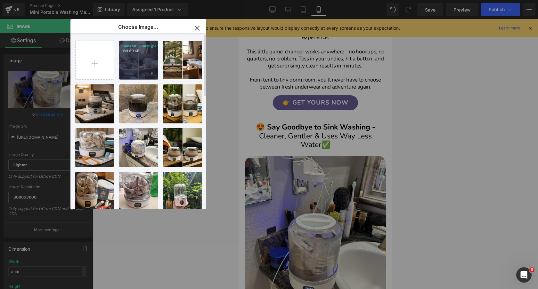
click at [143, 62] on div "Generat...18AM.jpeg 189.69 KB" at bounding box center [138, 60] width 39 height 39
type input "https://ucarecdn.com/c2590d01-9ed6-48f6-b19d-6932aae3bf82/-/format/auto/-/previ…"
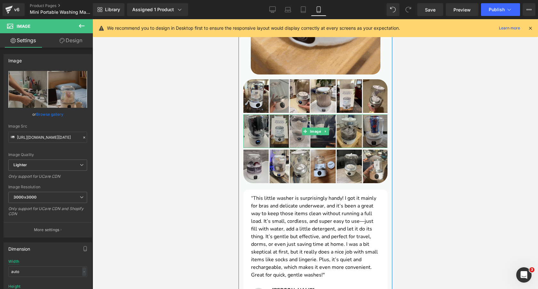
scroll to position [932, 0]
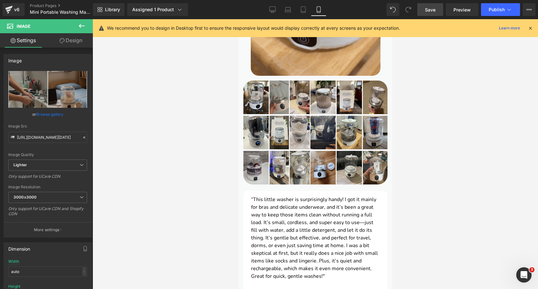
click at [430, 9] on span "Save" at bounding box center [430, 9] width 11 height 7
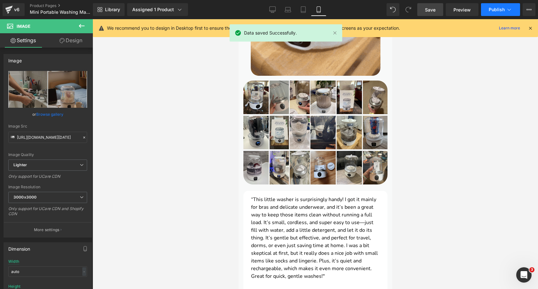
click at [491, 14] on button "Publish" at bounding box center [500, 9] width 39 height 13
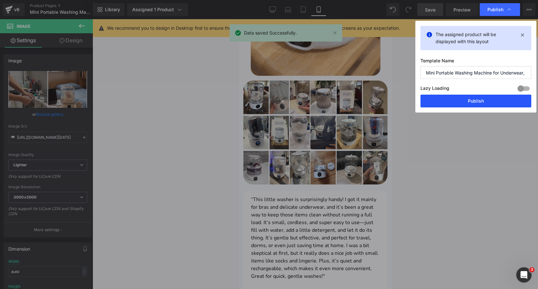
click at [457, 101] on button "Publish" at bounding box center [475, 101] width 111 height 13
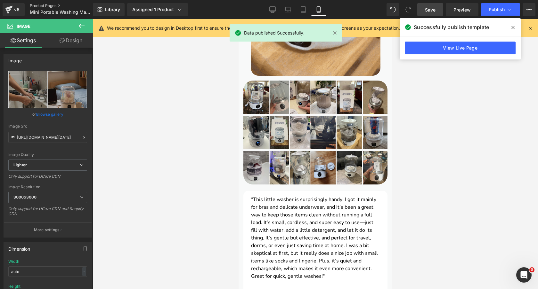
click at [49, 7] on link "Product Pages" at bounding box center [67, 5] width 74 height 5
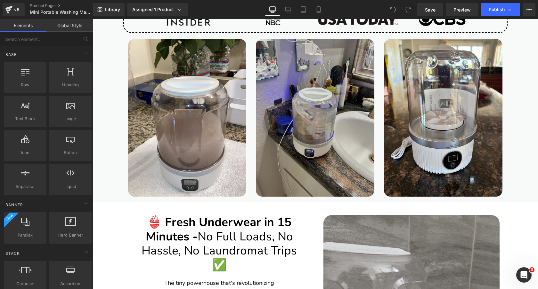
scroll to position [873, 0]
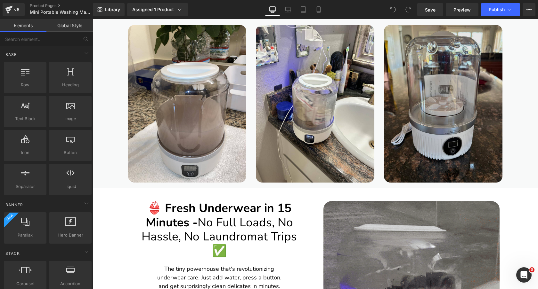
click at [413, 112] on img at bounding box center [443, 104] width 118 height 158
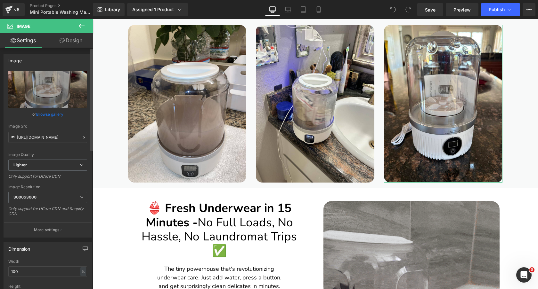
click at [45, 115] on link "Browse gallery" at bounding box center [49, 114] width 27 height 11
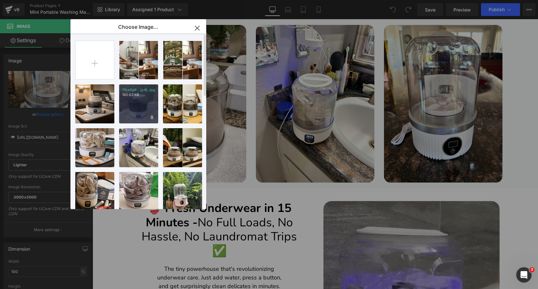
click at [134, 101] on div "71Le0pF...jy4L.jpg 142.67 KB" at bounding box center [138, 103] width 39 height 39
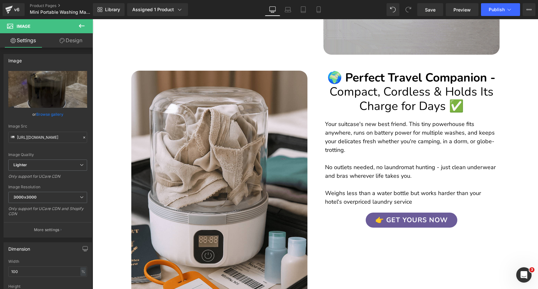
scroll to position [1368, 0]
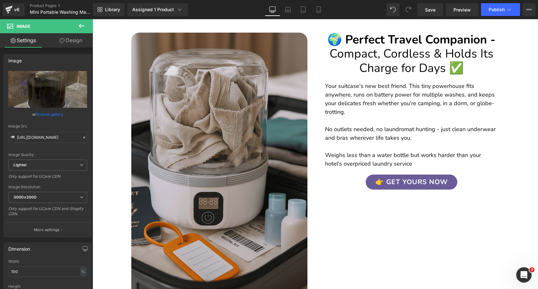
click at [225, 109] on img at bounding box center [219, 165] width 176 height 264
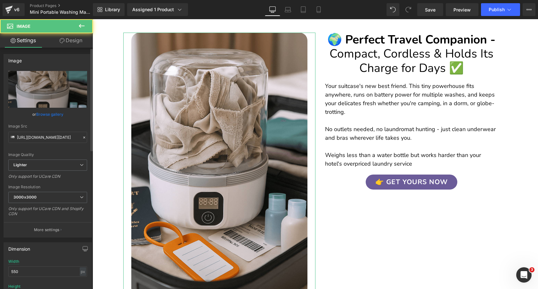
click at [55, 114] on link "Browse gallery" at bounding box center [49, 114] width 27 height 11
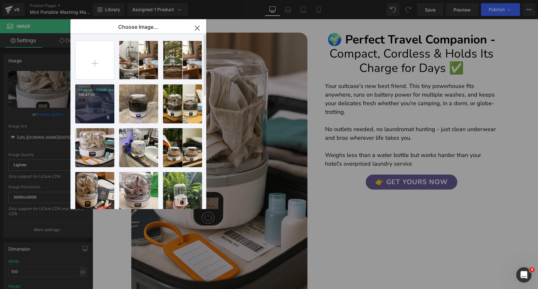
click at [93, 109] on div "Generat...53AM.jpeg 136.47 KB" at bounding box center [94, 103] width 39 height 39
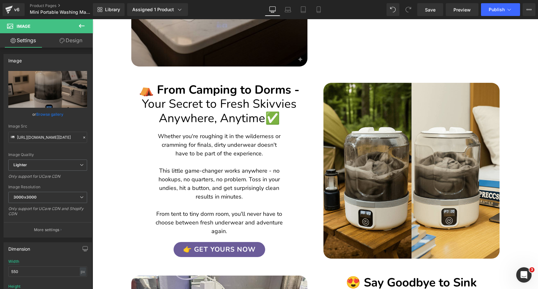
scroll to position [1606, 0]
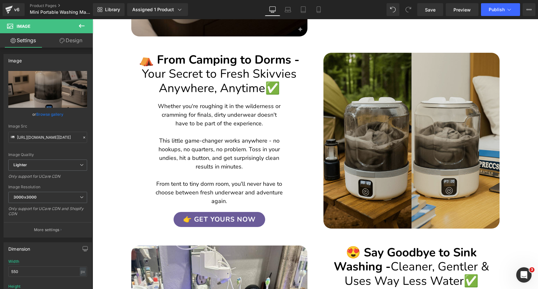
click at [353, 132] on img at bounding box center [411, 141] width 176 height 176
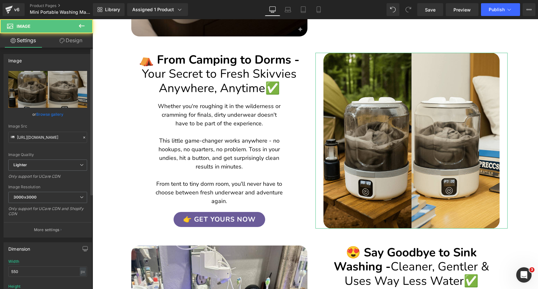
click at [41, 114] on link "Browse gallery" at bounding box center [49, 114] width 27 height 11
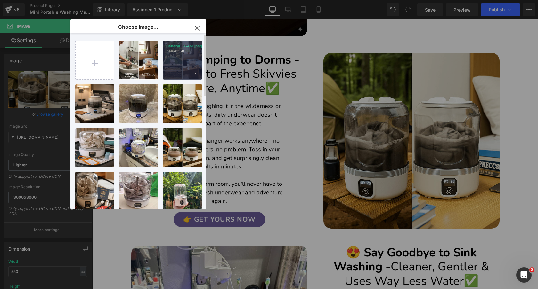
click at [172, 61] on div "Generat...17AM.jpeg 244.30 KB" at bounding box center [182, 60] width 39 height 39
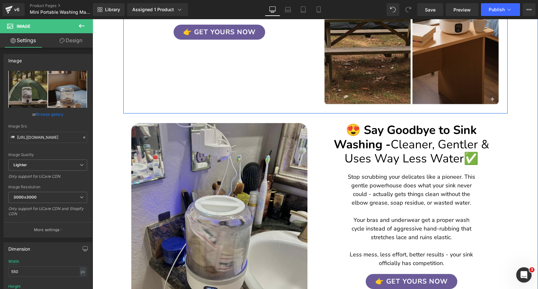
scroll to position [1805, 0]
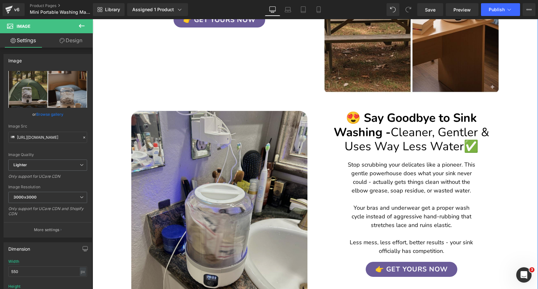
click at [221, 182] on img at bounding box center [219, 228] width 176 height 235
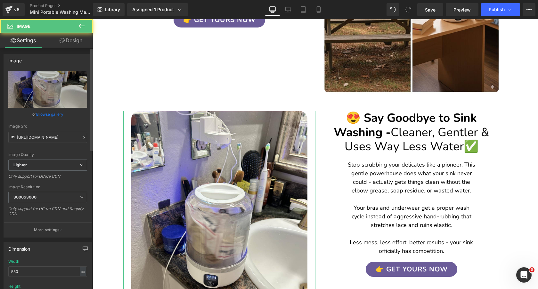
click at [50, 114] on link "Browse gallery" at bounding box center [49, 114] width 27 height 11
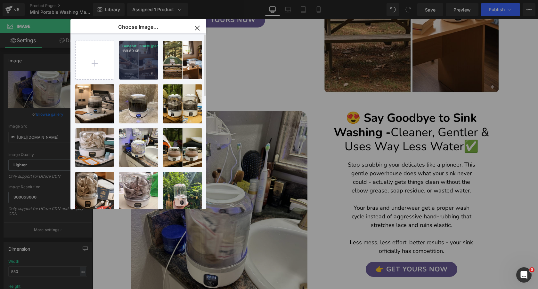
click at [125, 68] on div "Generat...18AM.jpeg 189.69 KB" at bounding box center [138, 60] width 39 height 39
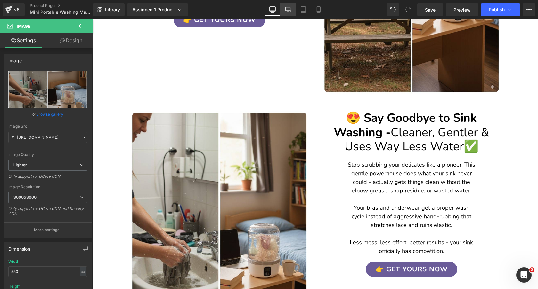
click at [287, 10] on icon at bounding box center [287, 9] width 6 height 6
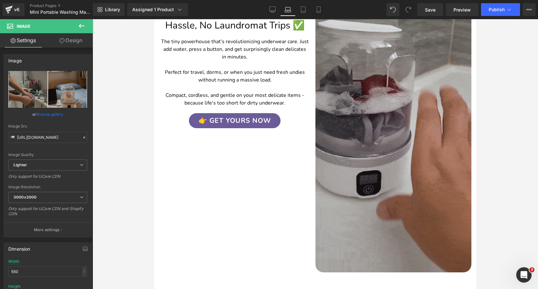
scroll to position [1526, 0]
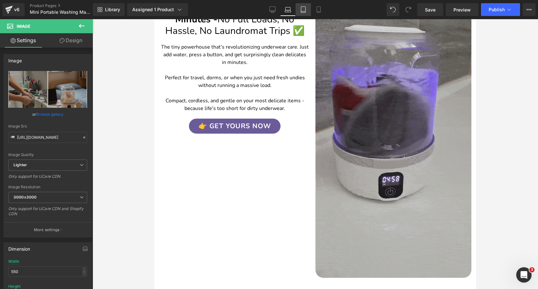
click at [305, 10] on icon at bounding box center [303, 9] width 6 height 6
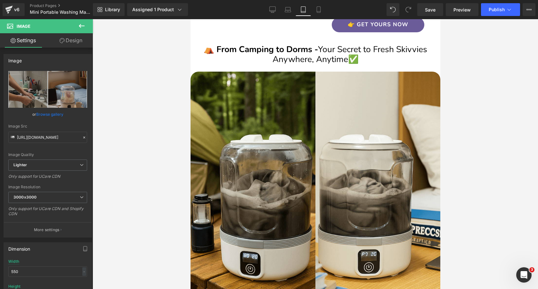
scroll to position [1881, 0]
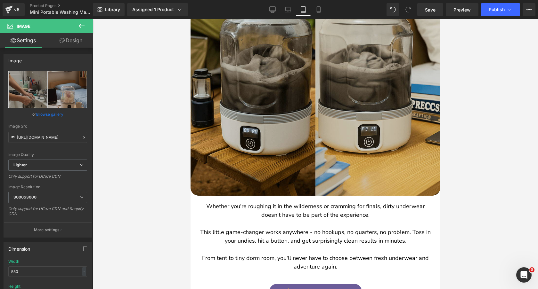
click at [279, 104] on img at bounding box center [315, 71] width 250 height 250
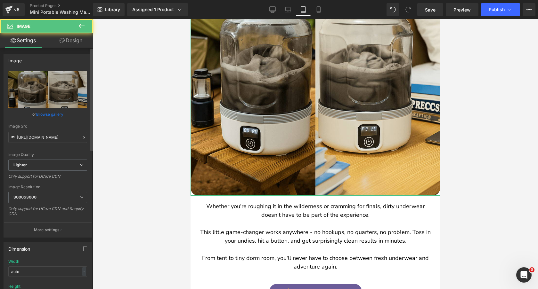
click at [55, 116] on link "Browse gallery" at bounding box center [49, 114] width 27 height 11
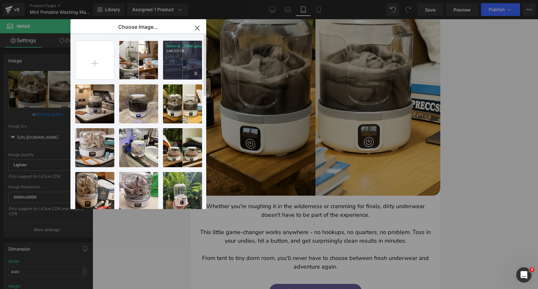
click at [181, 60] on div "Generat...17AM.jpeg 244.30 KB" at bounding box center [182, 60] width 39 height 39
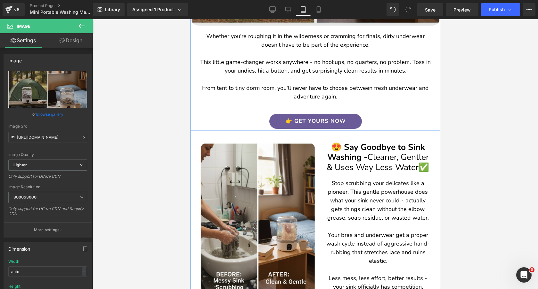
scroll to position [2170, 0]
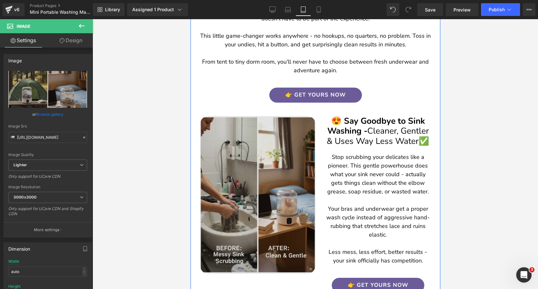
click at [246, 171] on img at bounding box center [257, 195] width 115 height 158
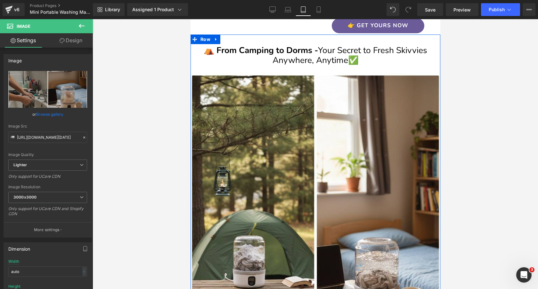
scroll to position [1729, 0]
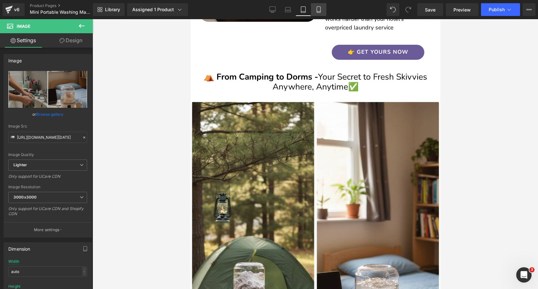
click at [319, 8] on icon at bounding box center [318, 9] width 6 height 6
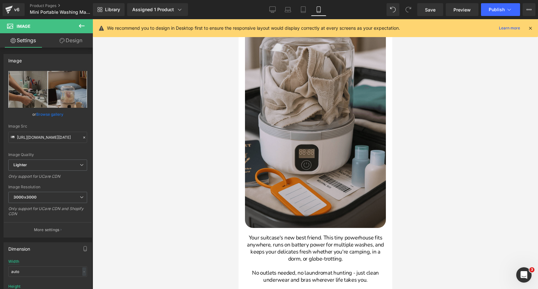
scroll to position [1762, 0]
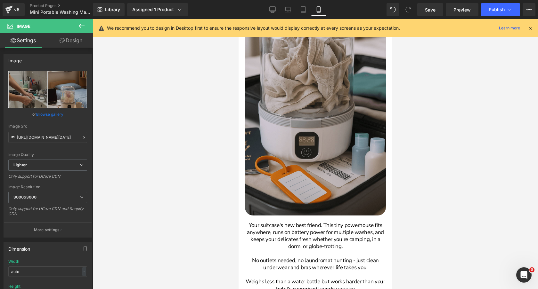
click at [303, 109] on img at bounding box center [314, 109] width 141 height 211
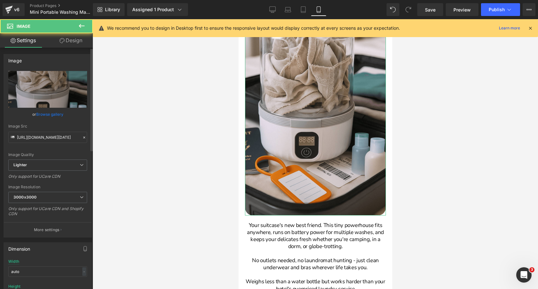
click at [47, 113] on link "Browse gallery" at bounding box center [49, 114] width 27 height 11
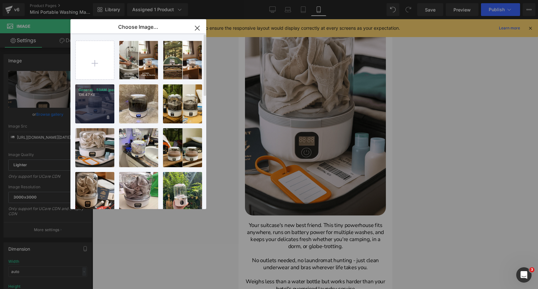
click at [105, 91] on p "Generat...53AM.jpeg" at bounding box center [94, 90] width 33 height 5
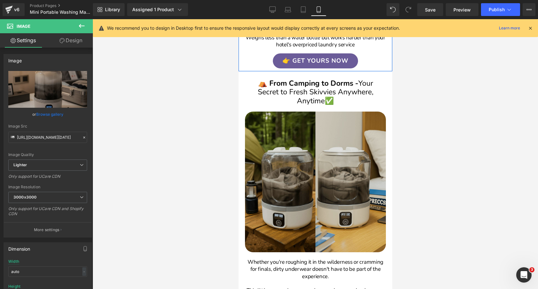
scroll to position [1997, 0]
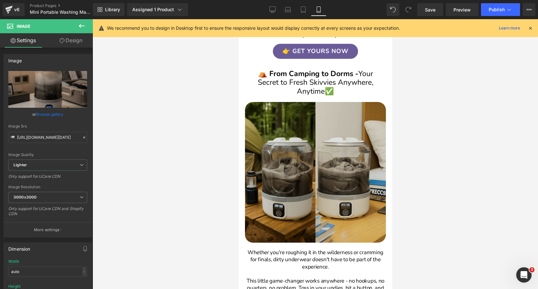
click at [299, 182] on img at bounding box center [314, 172] width 141 height 141
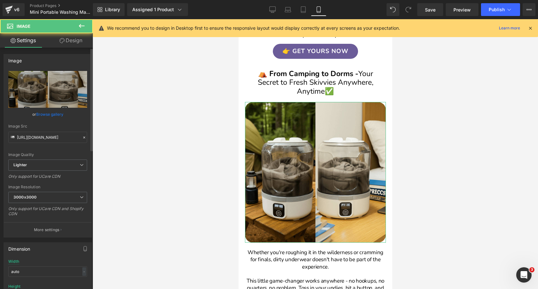
click at [54, 112] on link "Browse gallery" at bounding box center [49, 114] width 27 height 11
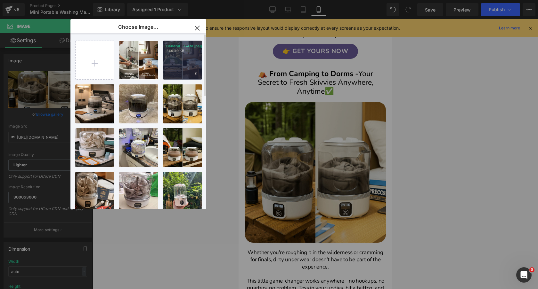
click at [178, 57] on div "Generat...17AM.jpeg 244.30 KB" at bounding box center [182, 60] width 39 height 39
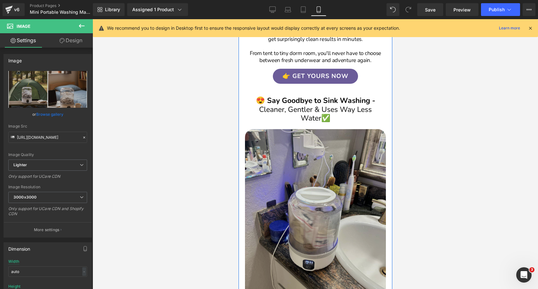
scroll to position [2339, 0]
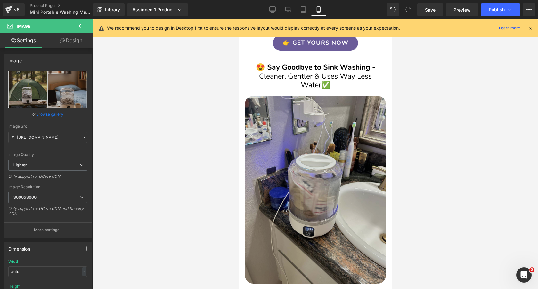
click at [281, 176] on img at bounding box center [314, 190] width 141 height 188
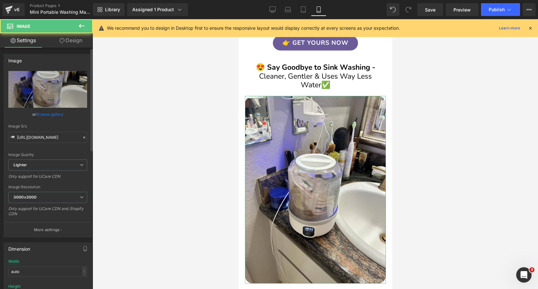
click at [50, 113] on link "Browse gallery" at bounding box center [49, 114] width 27 height 11
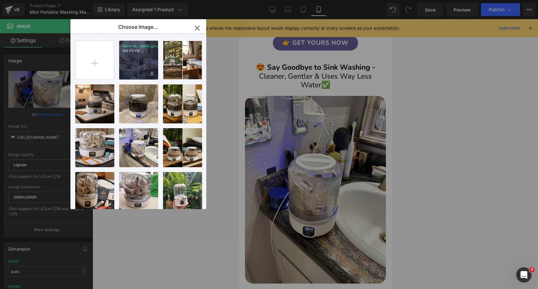
click at [152, 67] on div "Generat...18AM.jpeg 189.69 KB" at bounding box center [138, 60] width 39 height 39
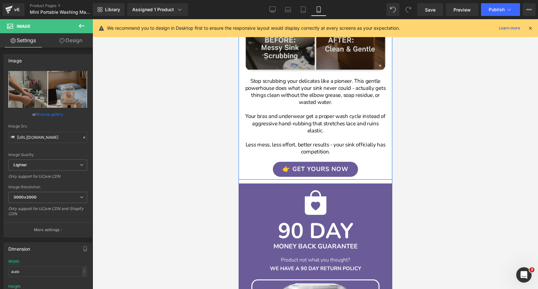
scroll to position [2606, 0]
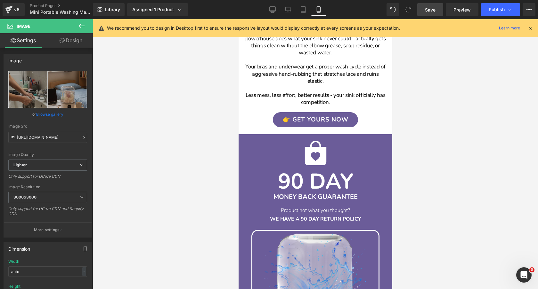
click at [431, 10] on span "Save" at bounding box center [430, 9] width 11 height 7
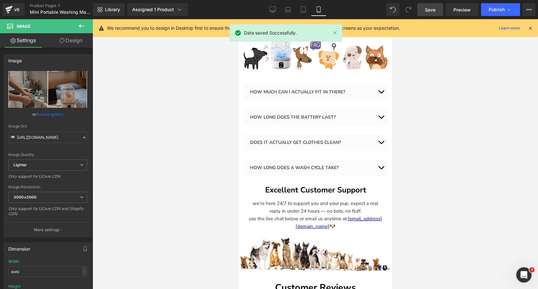
scroll to position [3067, 0]
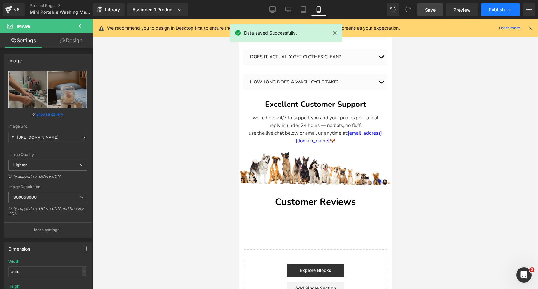
click at [495, 9] on span "Publish" at bounding box center [496, 9] width 16 height 5
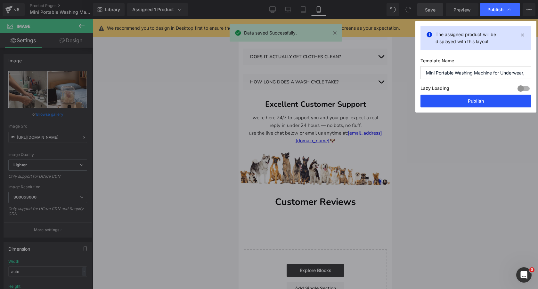
click at [445, 104] on button "Publish" at bounding box center [475, 101] width 111 height 13
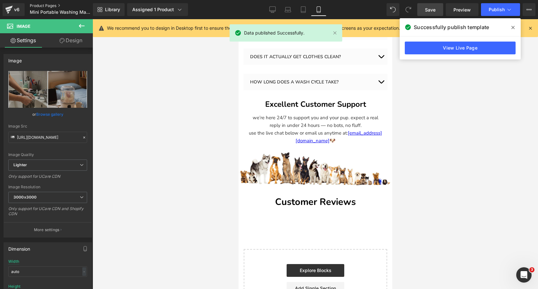
click at [46, 5] on link "Product Pages" at bounding box center [67, 5] width 74 height 5
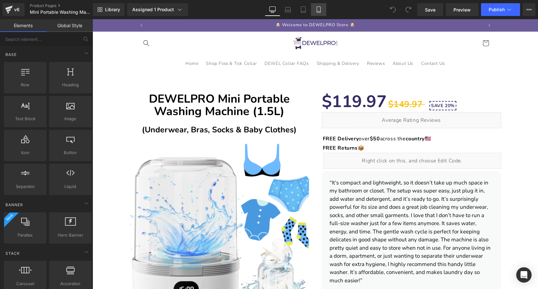
click at [320, 10] on icon at bounding box center [318, 9] width 6 height 6
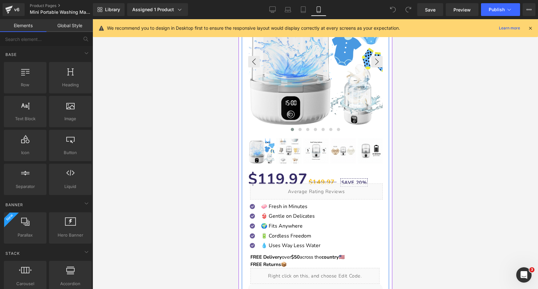
scroll to position [114, 0]
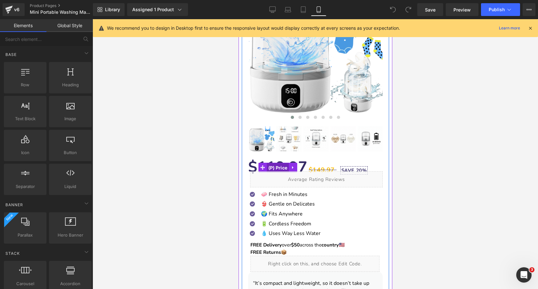
click at [278, 167] on span "(P) Price" at bounding box center [277, 168] width 22 height 10
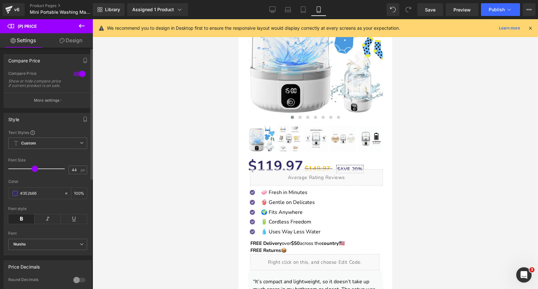
type input "43"
click at [34, 172] on span at bounding box center [34, 169] width 6 height 6
click at [426, 10] on span "Save" at bounding box center [430, 9] width 11 height 7
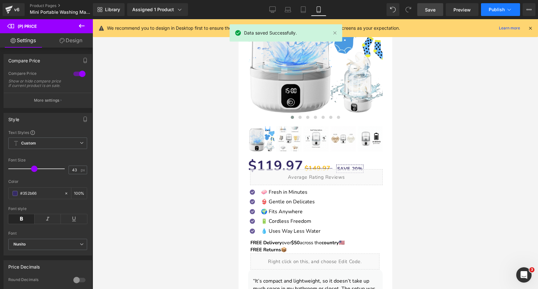
click at [499, 10] on span "Publish" at bounding box center [496, 9] width 16 height 5
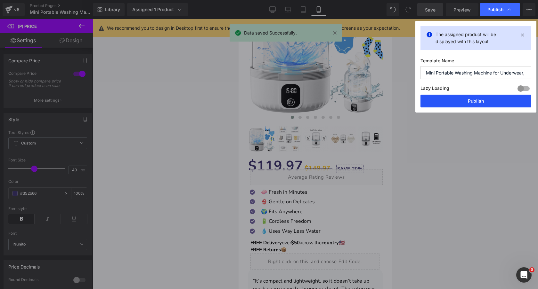
click at [472, 100] on button "Publish" at bounding box center [475, 101] width 111 height 13
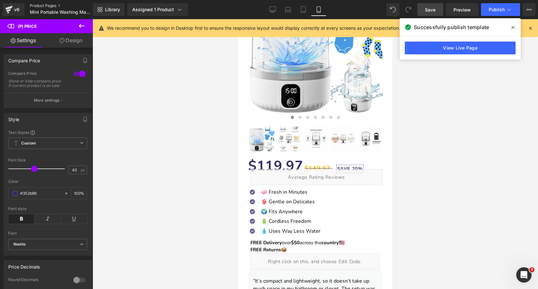
click at [46, 7] on link "Product Pages" at bounding box center [67, 5] width 74 height 5
